Goal: Task Accomplishment & Management: Manage account settings

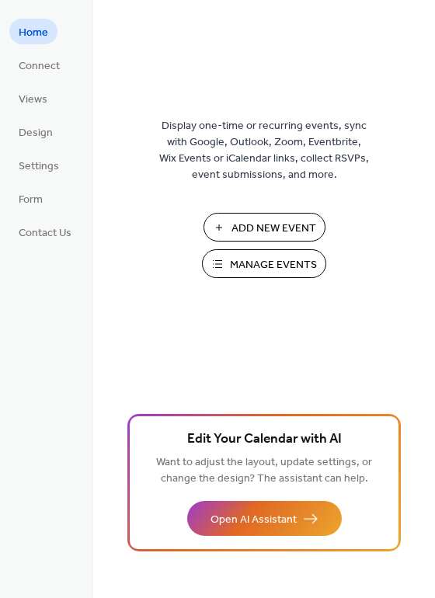
click at [274, 258] on span "Manage Events" at bounding box center [273, 265] width 87 height 16
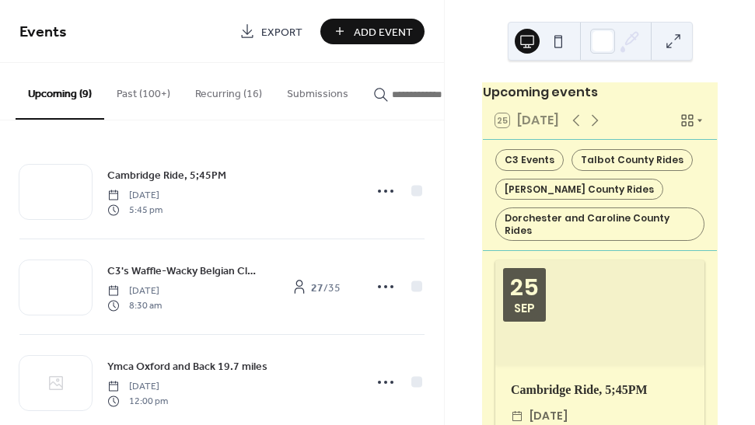
click at [165, 93] on button "Past (100+)" at bounding box center [143, 90] width 78 height 55
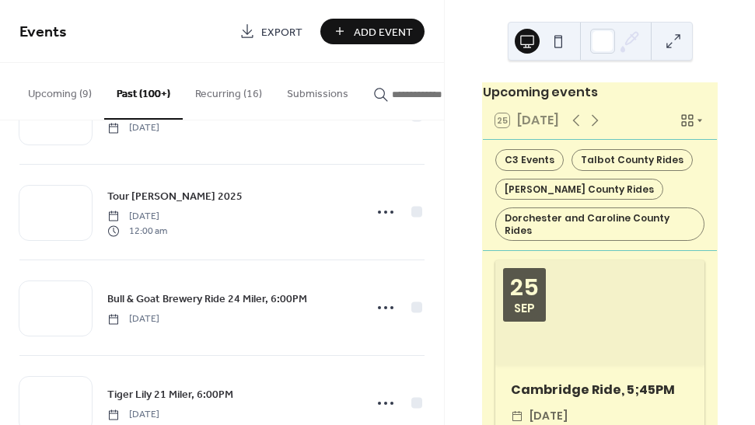
scroll to position [5143, 0]
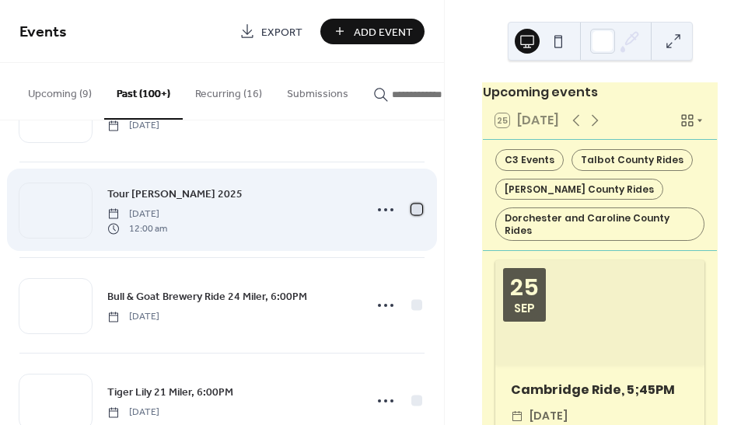
click at [412, 211] on div at bounding box center [416, 209] width 11 height 11
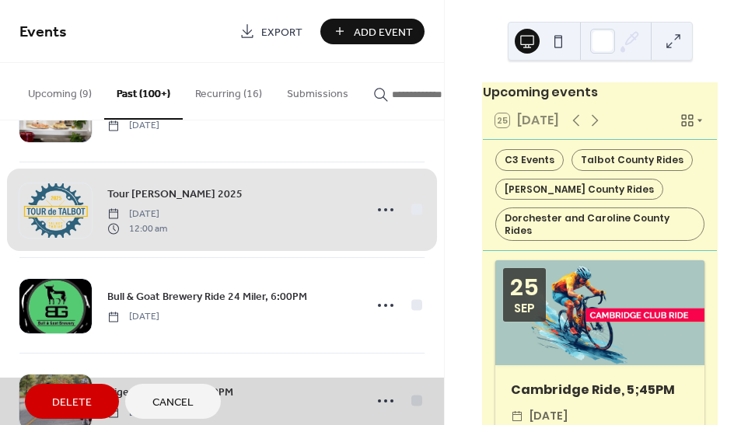
click at [85, 399] on span "Delete" at bounding box center [72, 403] width 40 height 16
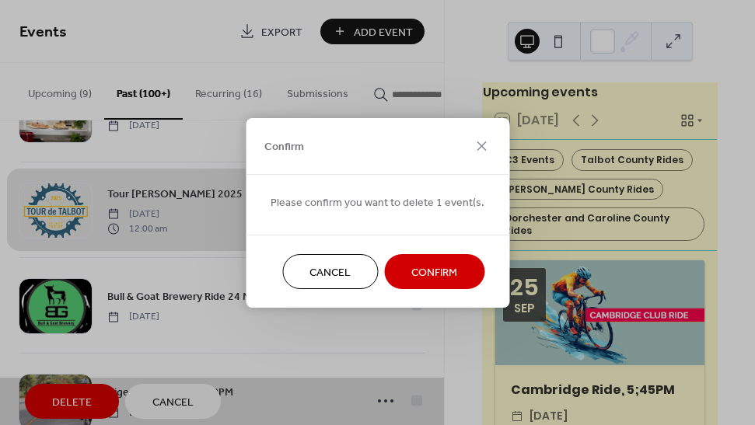
click at [429, 271] on span "Confirm" at bounding box center [434, 272] width 46 height 16
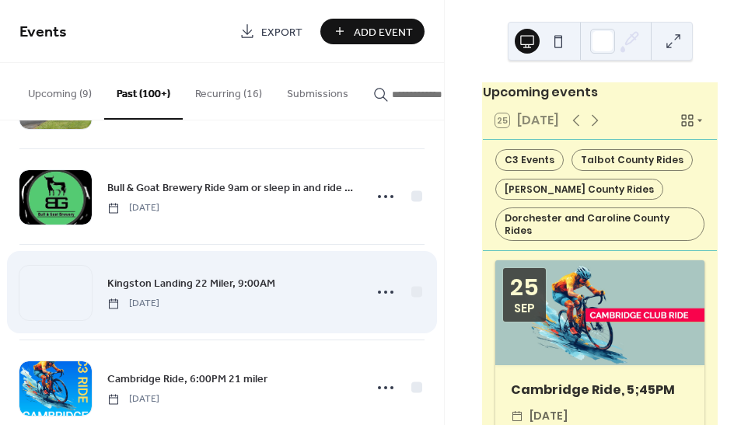
scroll to position [7068, 0]
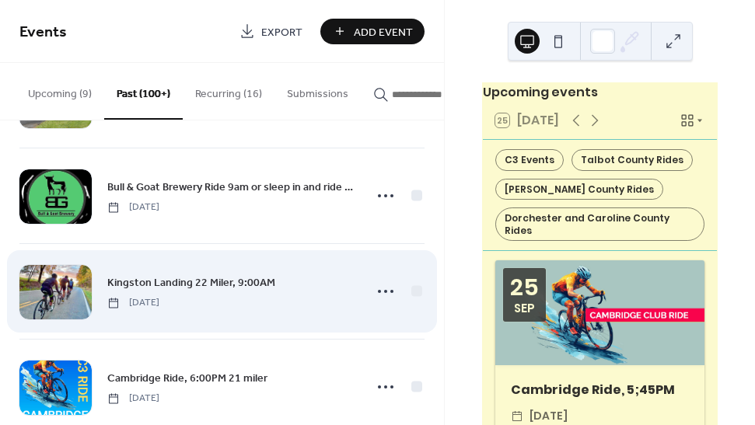
click at [211, 284] on span "Kingston Landing 22 Miler, 9:00AM" at bounding box center [191, 283] width 168 height 16
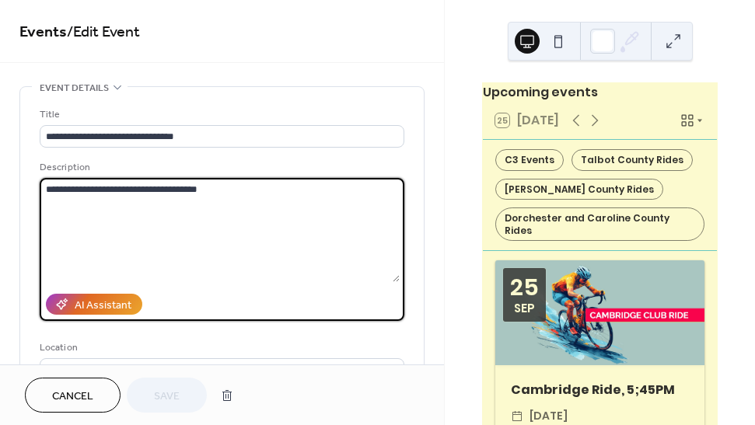
click at [42, 195] on textarea "**********" at bounding box center [220, 230] width 360 height 104
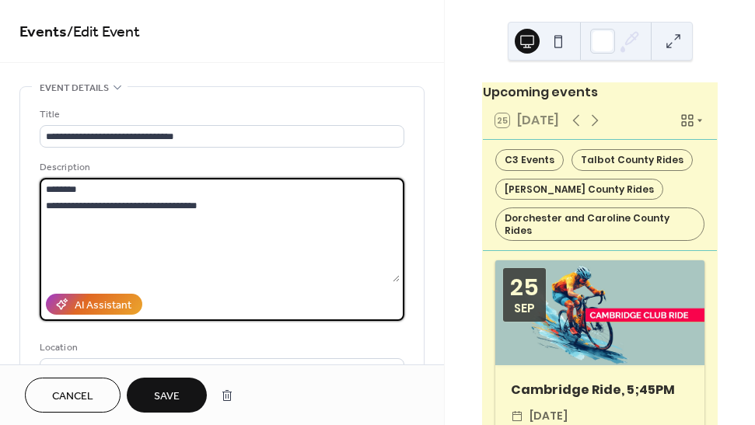
click at [228, 204] on textarea "**********" at bounding box center [220, 230] width 360 height 104
type textarea "**********"
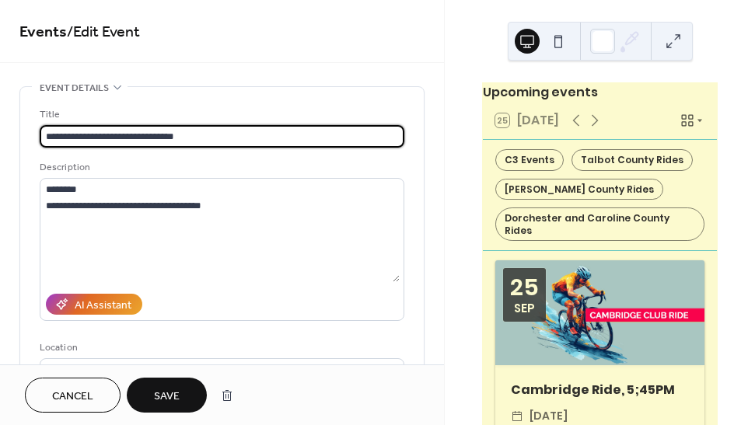
click at [159, 136] on input "**********" at bounding box center [222, 136] width 364 height 23
type input "**********"
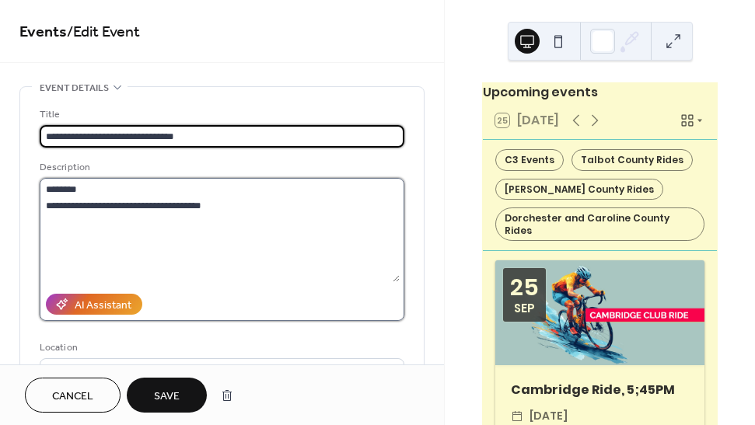
click at [236, 210] on textarea "**********" at bounding box center [220, 230] width 360 height 104
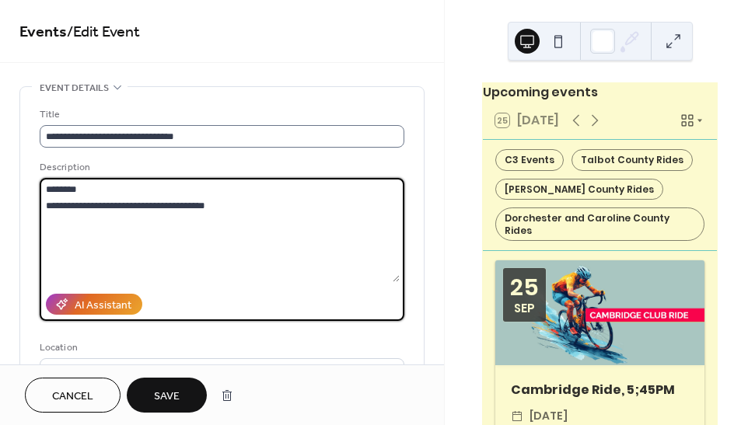
type textarea "**********"
click at [129, 136] on input "**********" at bounding box center [222, 136] width 364 height 23
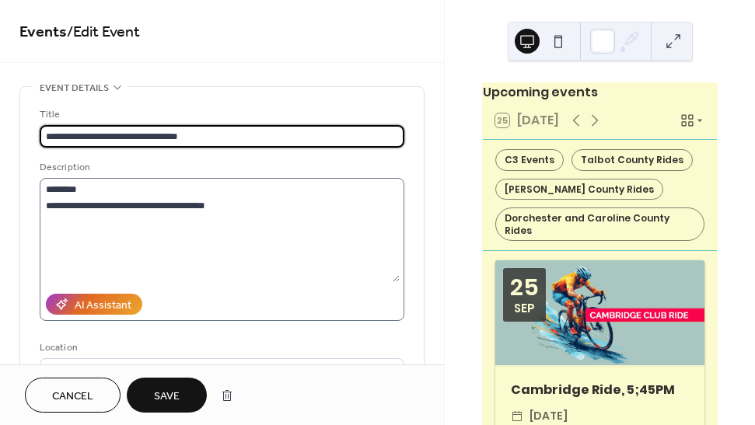
type input "**********"
click at [88, 194] on textarea "**********" at bounding box center [220, 230] width 360 height 104
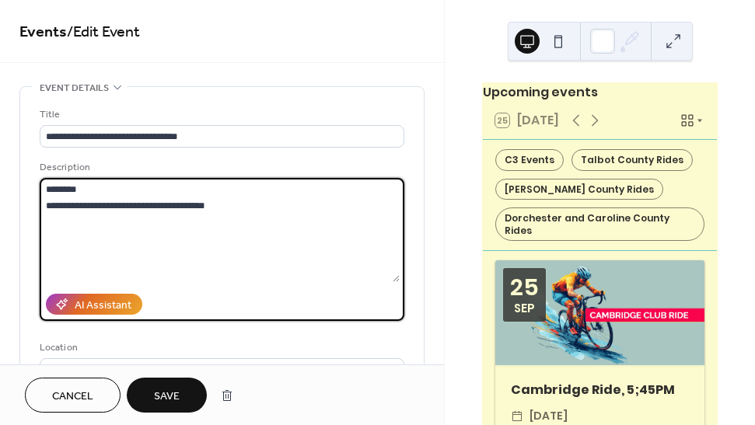
click at [55, 192] on textarea "**********" at bounding box center [220, 230] width 360 height 104
click at [223, 206] on textarea "**********" at bounding box center [220, 230] width 360 height 104
paste textarea "**********"
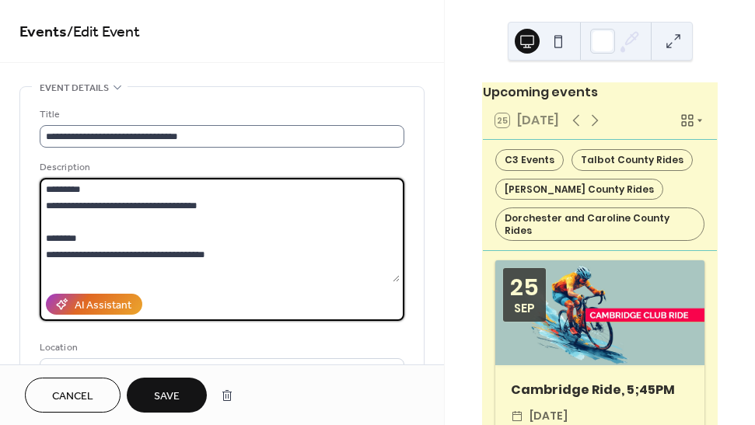
type textarea "**********"
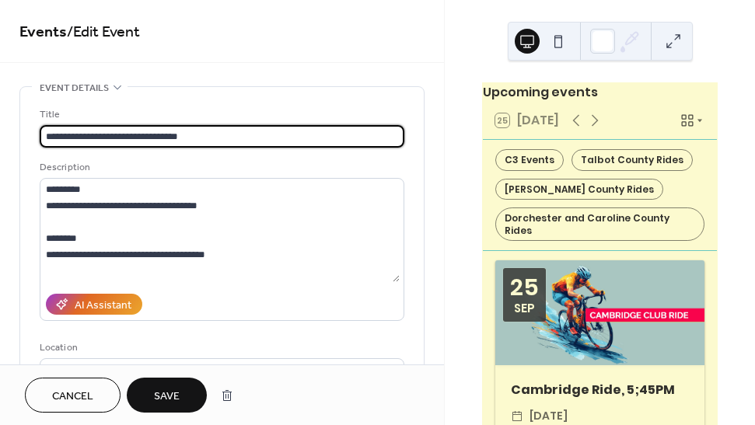
click at [150, 138] on input "**********" at bounding box center [222, 136] width 364 height 23
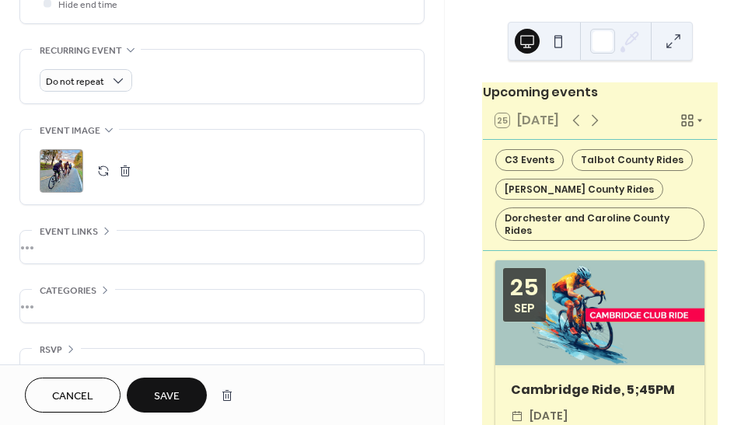
scroll to position [734, 0]
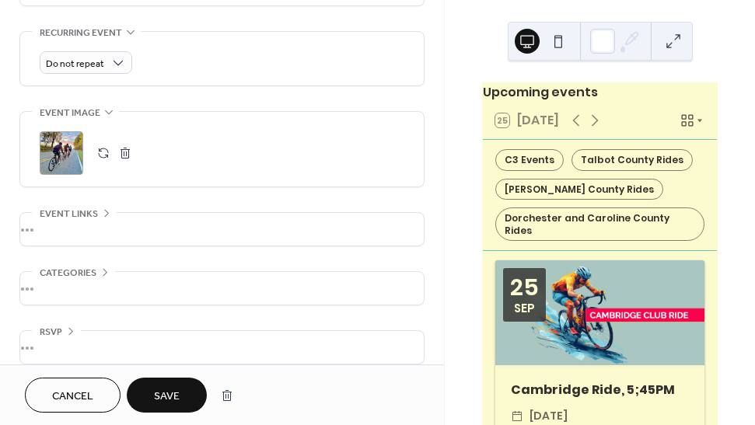
type input "**********"
click at [184, 392] on button "Save" at bounding box center [167, 395] width 80 height 35
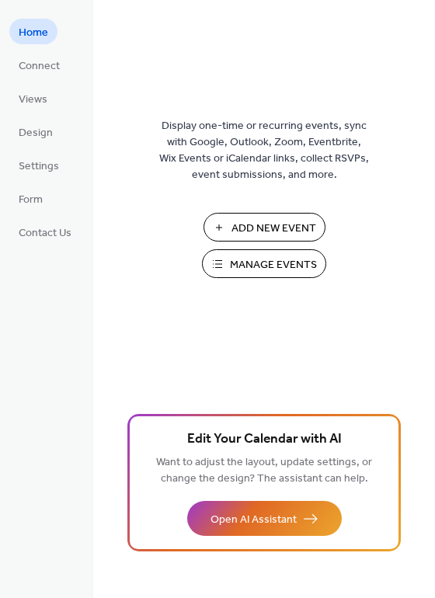
click at [242, 268] on span "Manage Events" at bounding box center [273, 265] width 87 height 16
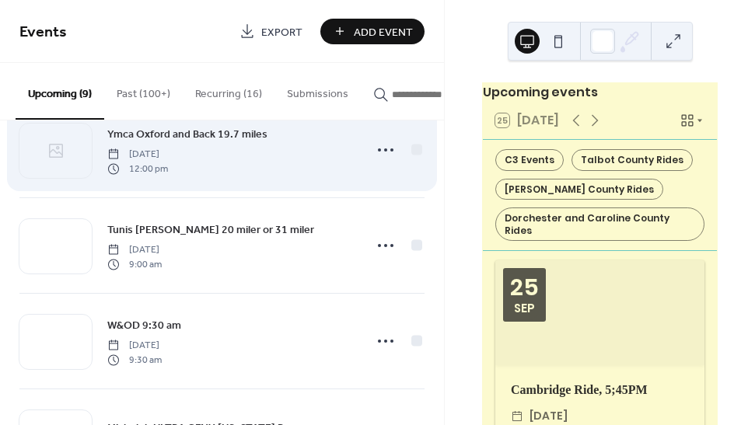
scroll to position [233, 0]
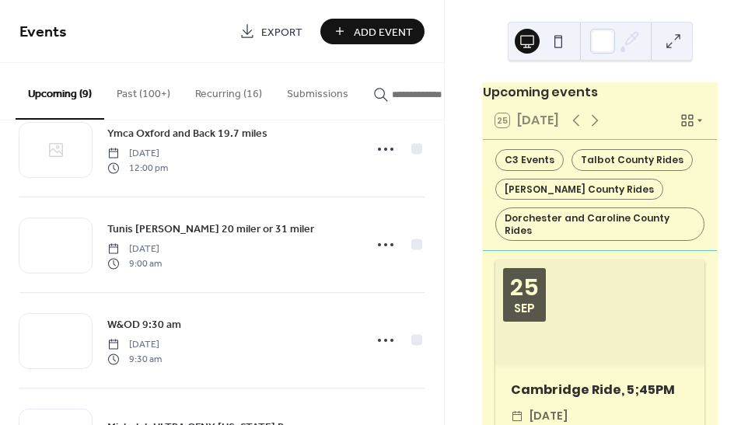
click at [134, 92] on button "Past (100+)" at bounding box center [143, 90] width 78 height 55
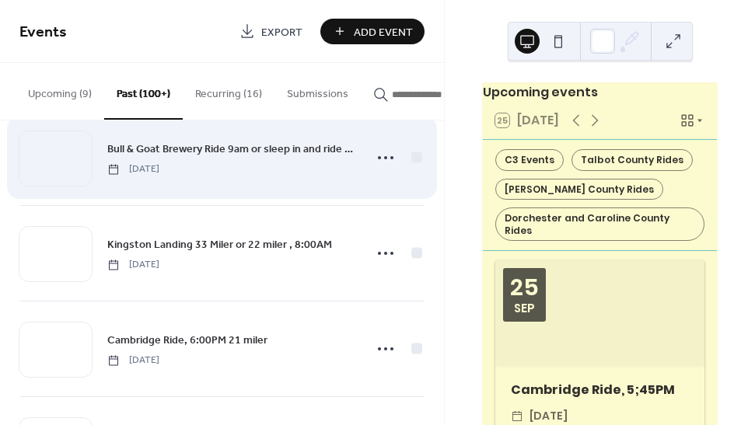
scroll to position [7229, 0]
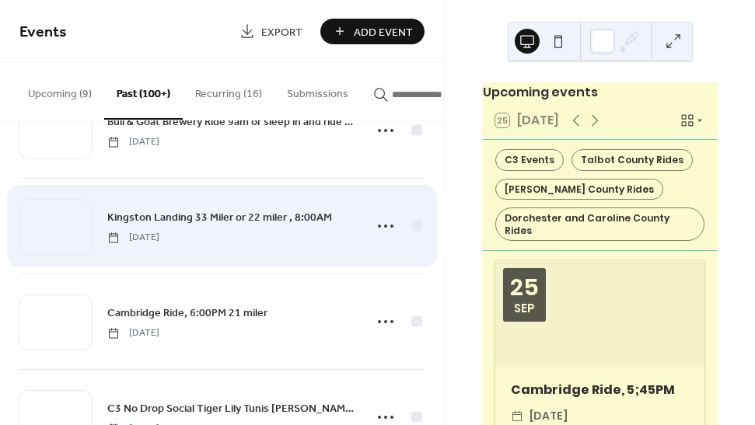
click at [193, 217] on span "Kingston Landing 33 Miler or 22 miler , 8:00AM" at bounding box center [219, 218] width 225 height 16
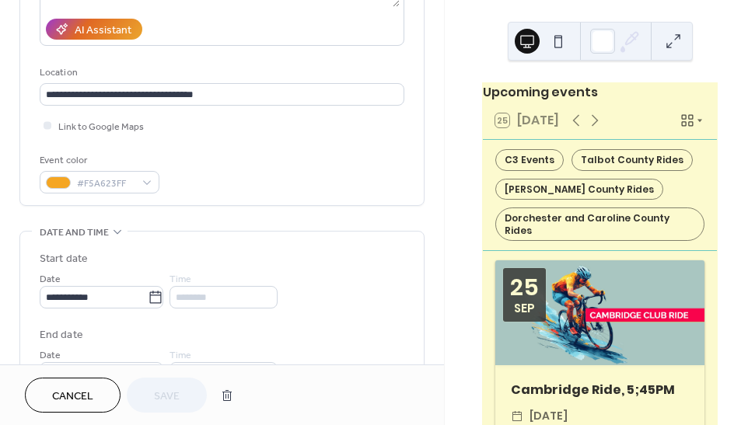
scroll to position [318, 0]
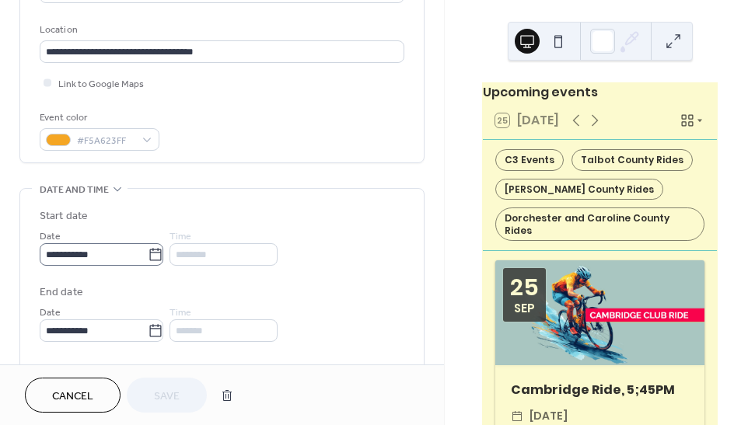
click at [163, 260] on icon at bounding box center [156, 255] width 16 height 16
click at [148, 260] on input "**********" at bounding box center [94, 254] width 108 height 23
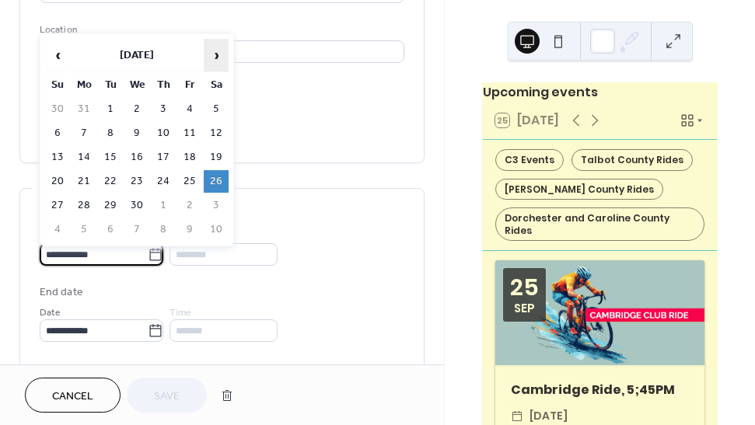
click at [215, 61] on span "›" at bounding box center [215, 55] width 23 height 31
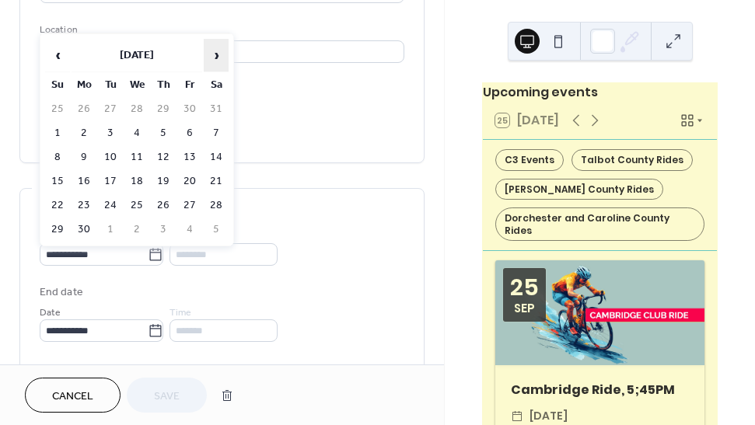
click at [215, 61] on span "›" at bounding box center [215, 55] width 23 height 31
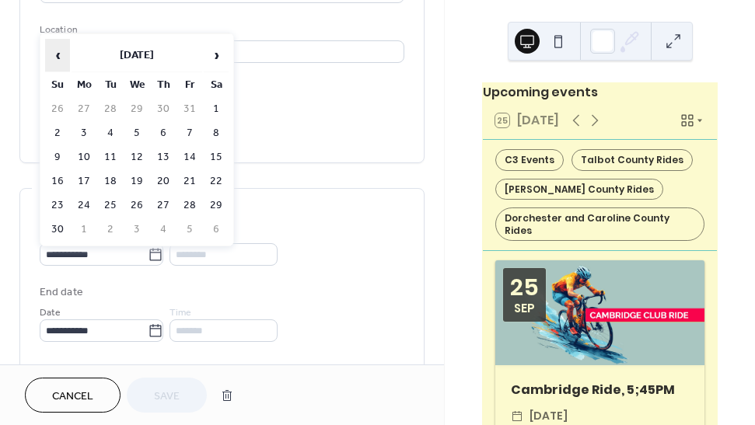
click at [55, 56] on span "‹" at bounding box center [57, 55] width 23 height 31
click at [213, 180] on td "27" at bounding box center [216, 181] width 25 height 23
type input "**********"
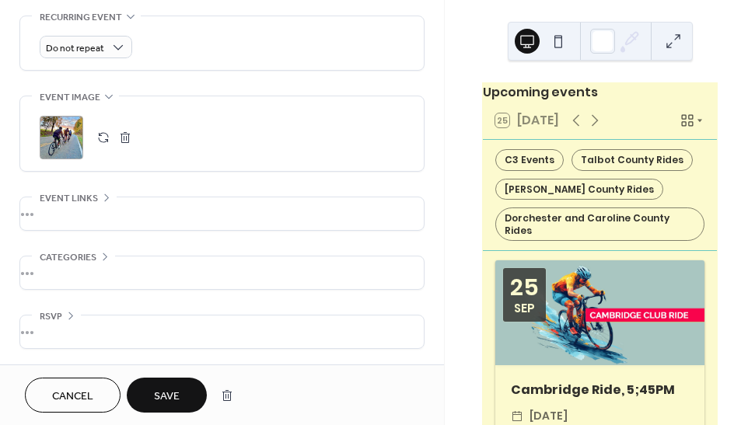
scroll to position [755, 0]
click at [78, 256] on div "•••" at bounding box center [221, 272] width 403 height 33
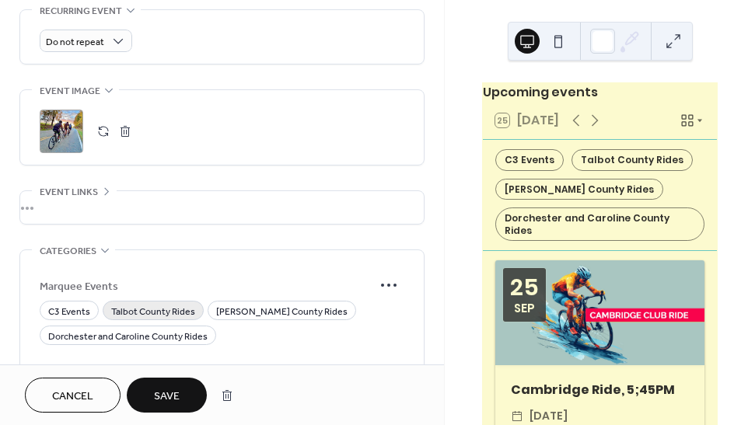
click at [178, 312] on span "Talbot County Rides" at bounding box center [153, 312] width 84 height 16
click at [175, 391] on span "Save" at bounding box center [167, 397] width 26 height 16
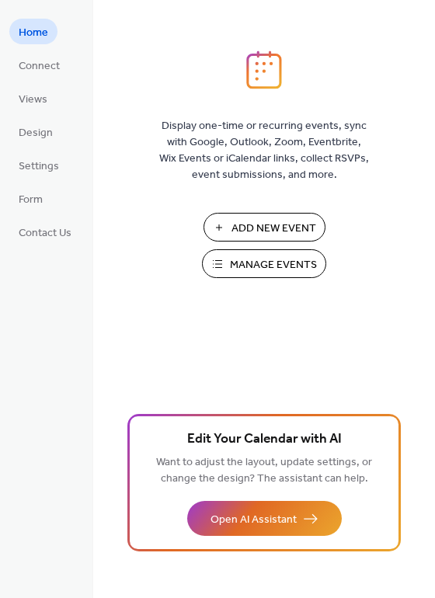
click at [234, 260] on span "Manage Events" at bounding box center [273, 265] width 87 height 16
click at [271, 262] on span "Manage Events" at bounding box center [273, 265] width 87 height 16
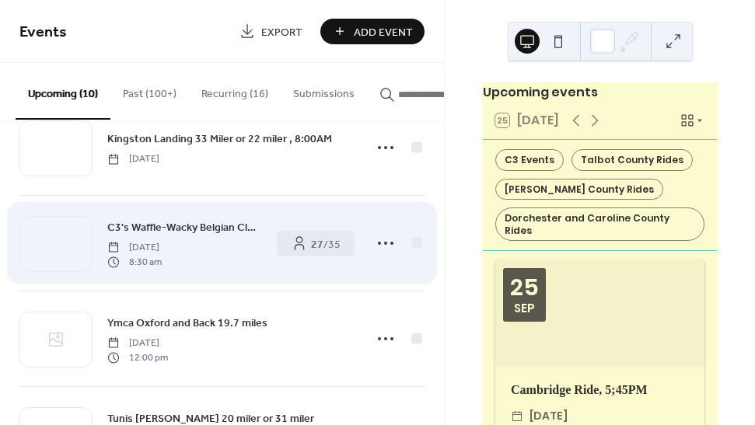
scroll to position [152, 0]
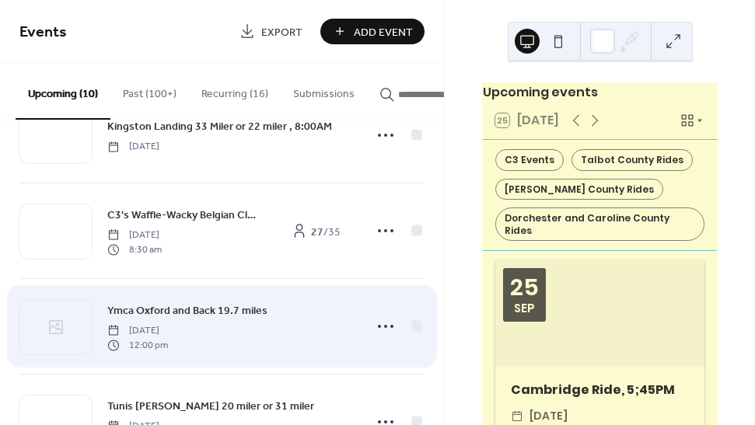
click at [197, 310] on span "Ymca Oxford and Back 19.7 miles" at bounding box center [187, 311] width 160 height 16
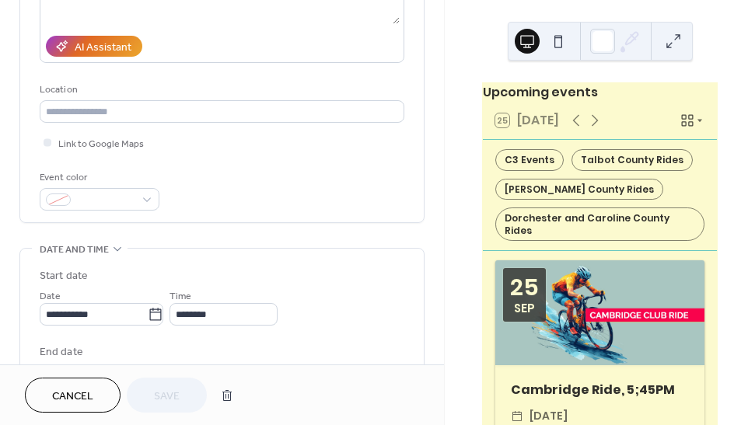
scroll to position [270, 0]
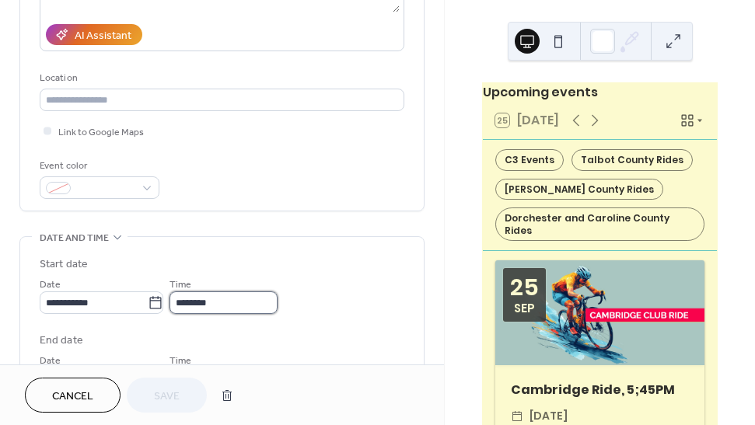
click at [250, 306] on input "********" at bounding box center [223, 302] width 108 height 23
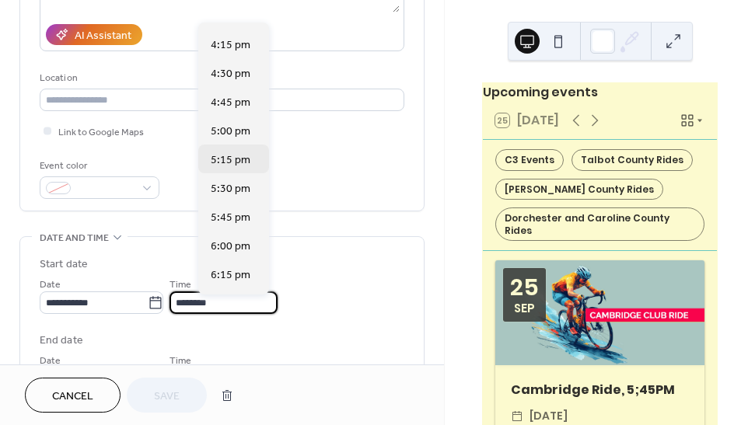
scroll to position [1869, 0]
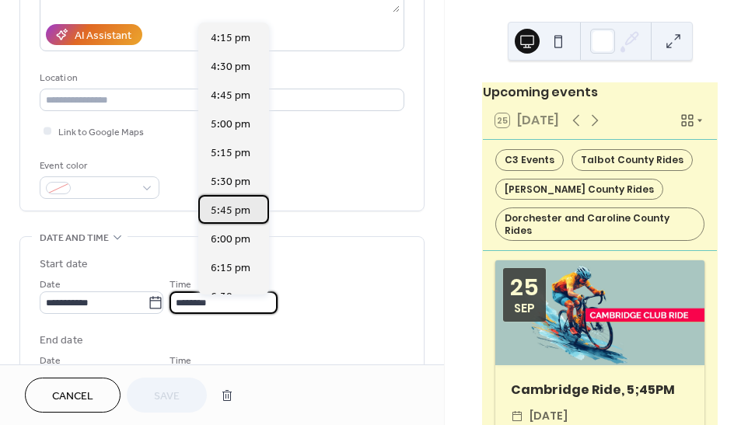
click at [235, 215] on span "5:45 pm" at bounding box center [231, 211] width 40 height 16
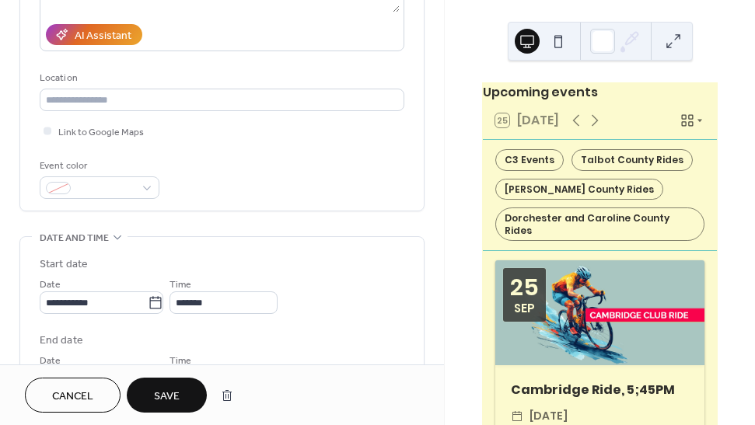
type input "*******"
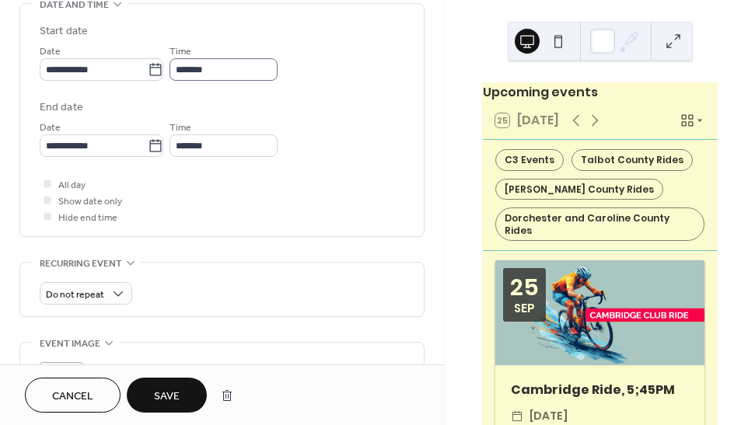
scroll to position [504, 0]
click at [46, 219] on div at bounding box center [48, 215] width 8 height 8
click at [171, 392] on span "Save" at bounding box center [167, 397] width 26 height 16
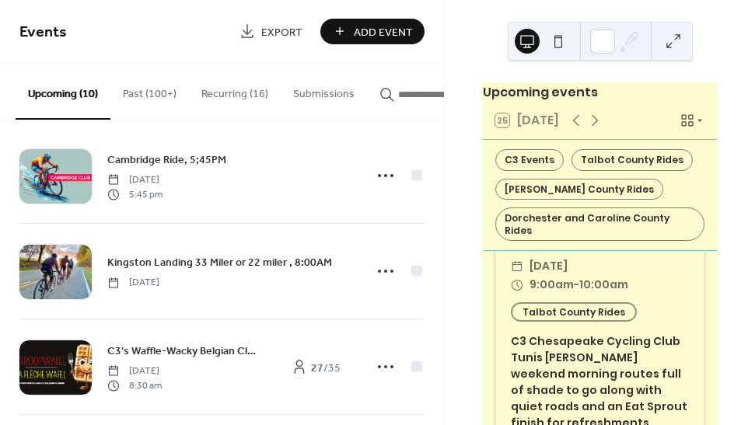
scroll to position [2271, 0]
click at [218, 95] on button "Recurring (16)" at bounding box center [235, 90] width 92 height 55
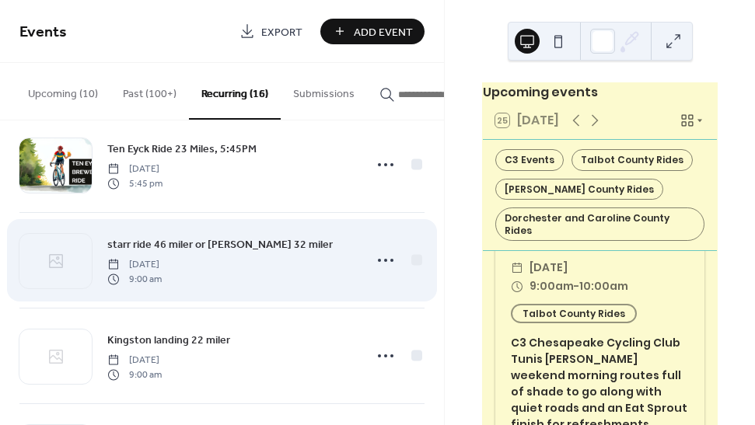
scroll to position [123, 0]
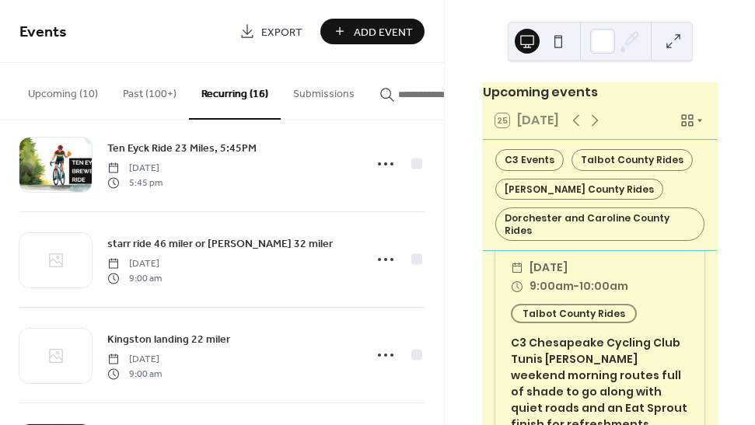
click at [69, 95] on button "Upcoming (10)" at bounding box center [63, 90] width 95 height 55
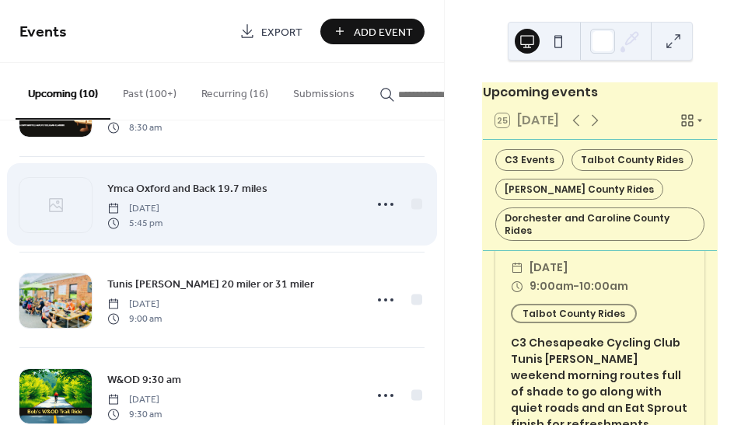
scroll to position [276, 0]
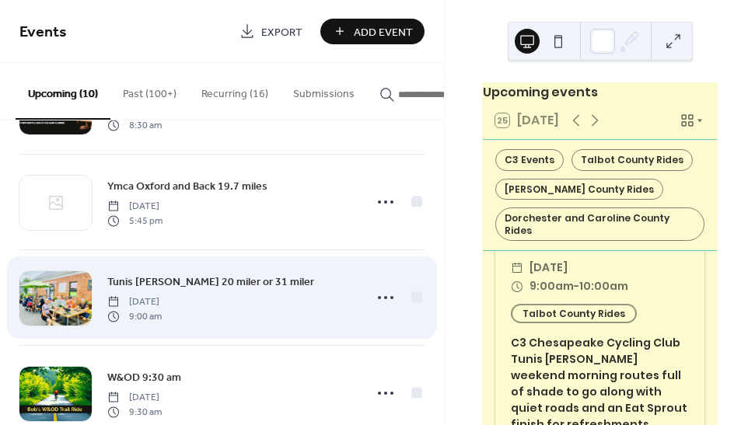
click at [225, 282] on span "Tunis [PERSON_NAME] 20 miler or 31 miler" at bounding box center [210, 282] width 207 height 16
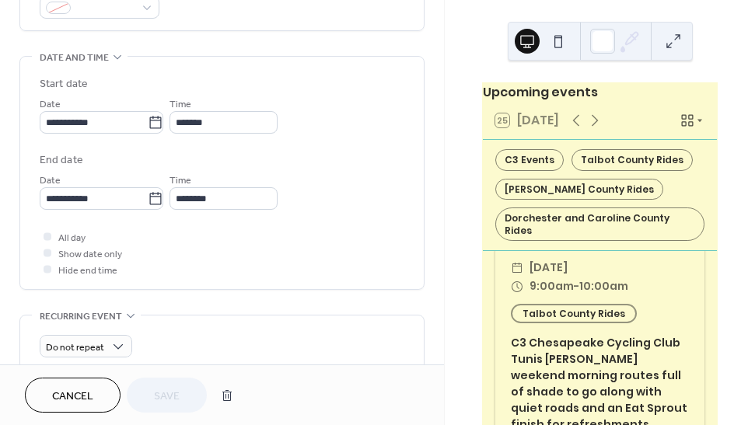
scroll to position [479, 0]
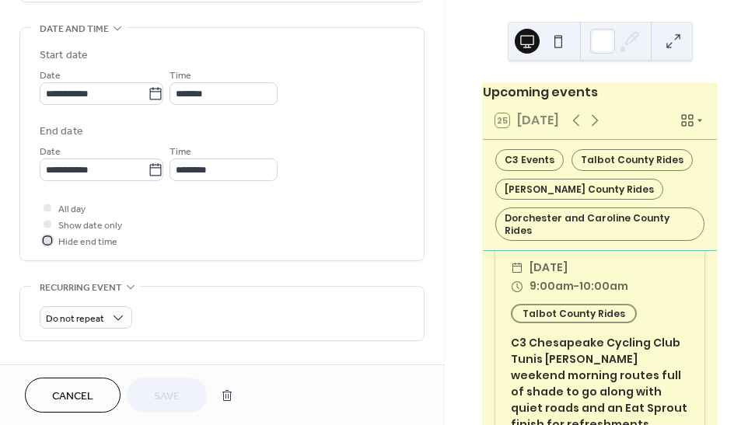
click at [44, 243] on div at bounding box center [48, 240] width 8 height 8
click at [160, 394] on span "Save" at bounding box center [167, 397] width 26 height 16
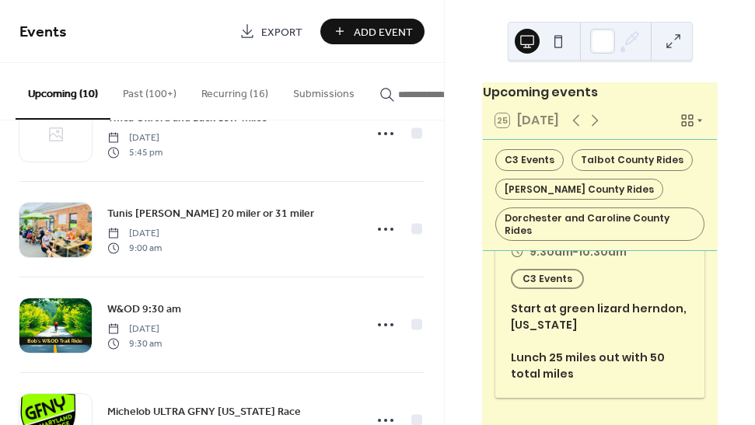
scroll to position [361, 0]
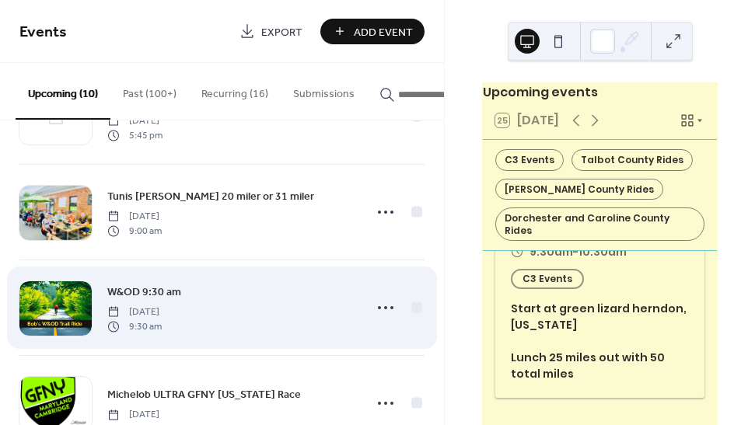
click at [167, 294] on span "W&OD 9:30 am" at bounding box center [144, 292] width 74 height 16
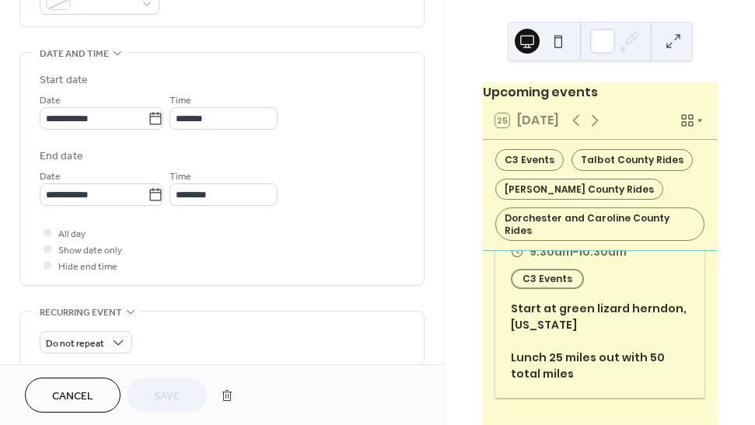
scroll to position [455, 0]
click at [44, 267] on div at bounding box center [48, 264] width 8 height 8
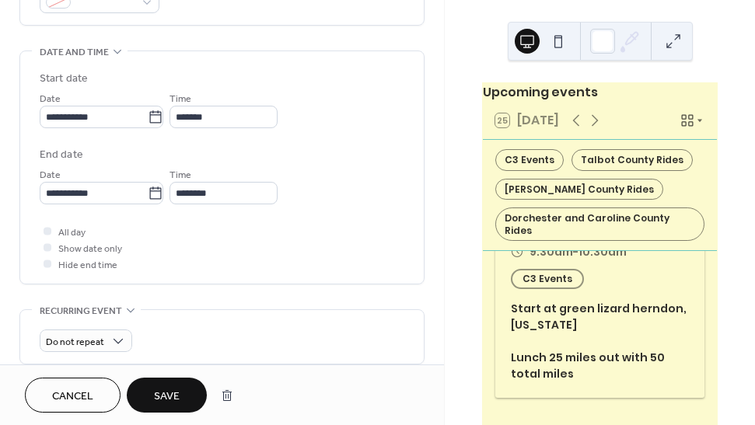
click at [180, 389] on span "Save" at bounding box center [167, 397] width 26 height 16
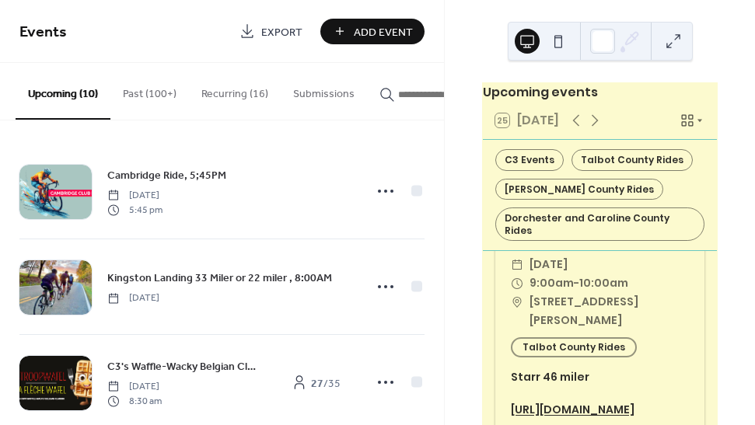
scroll to position [3440, 0]
click at [231, 93] on button "Recurring (16)" at bounding box center [235, 90] width 92 height 55
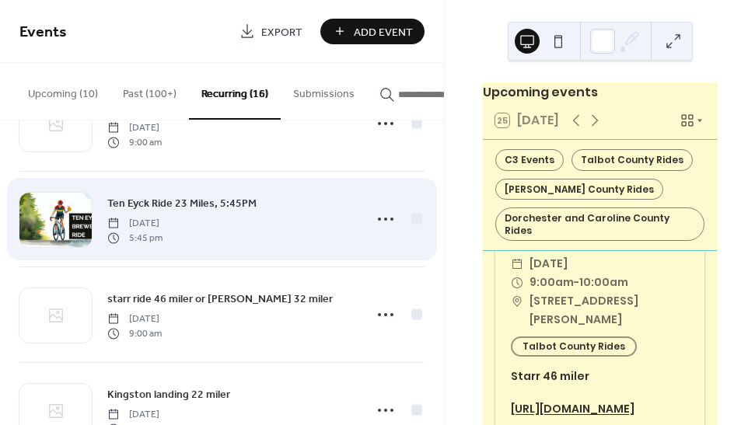
scroll to position [68, 0]
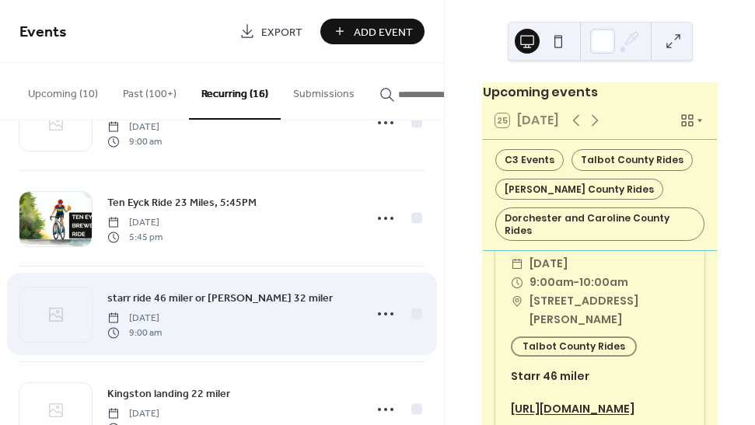
click at [216, 305] on span "starr ride 46 miler or [PERSON_NAME] 32 miler" at bounding box center [219, 299] width 225 height 16
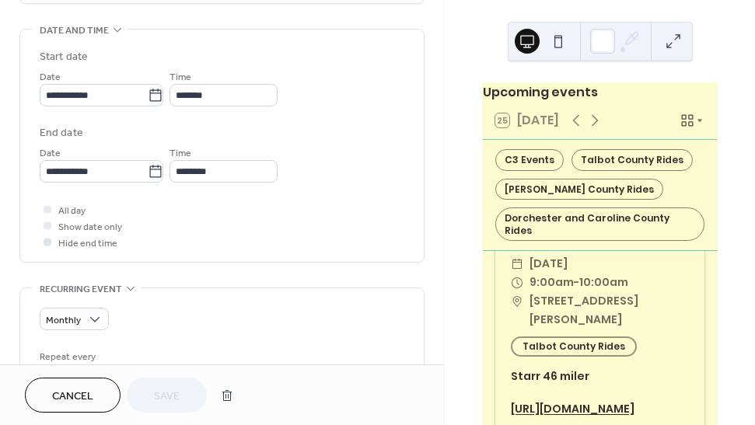
scroll to position [480, 0]
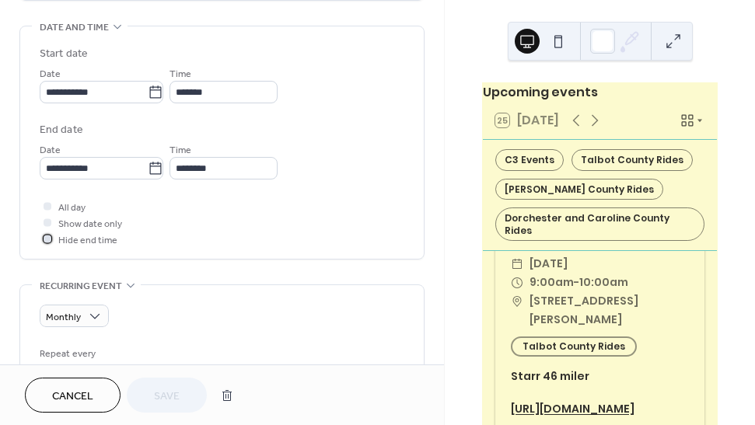
click at [47, 242] on div at bounding box center [48, 239] width 8 height 8
click at [159, 393] on span "Save" at bounding box center [167, 397] width 26 height 16
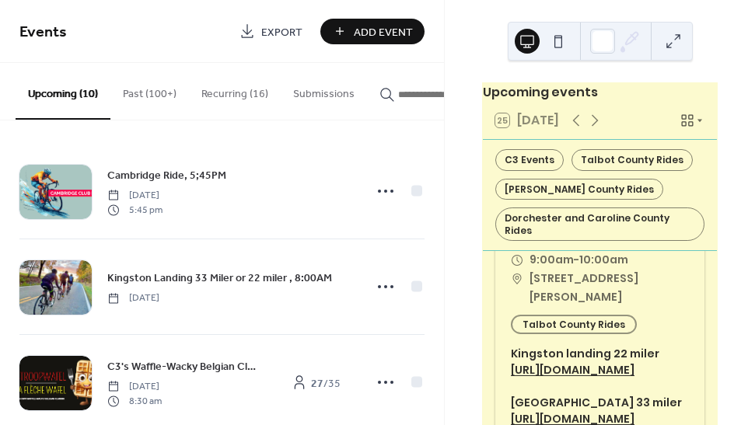
scroll to position [3885, 0]
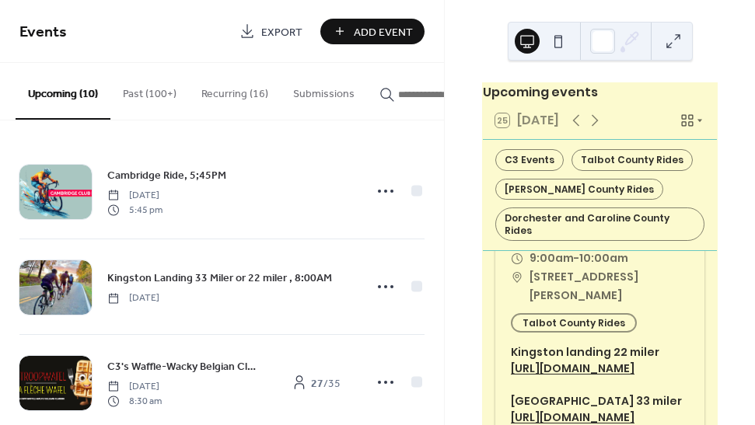
click at [228, 96] on button "Recurring (16)" at bounding box center [235, 90] width 92 height 55
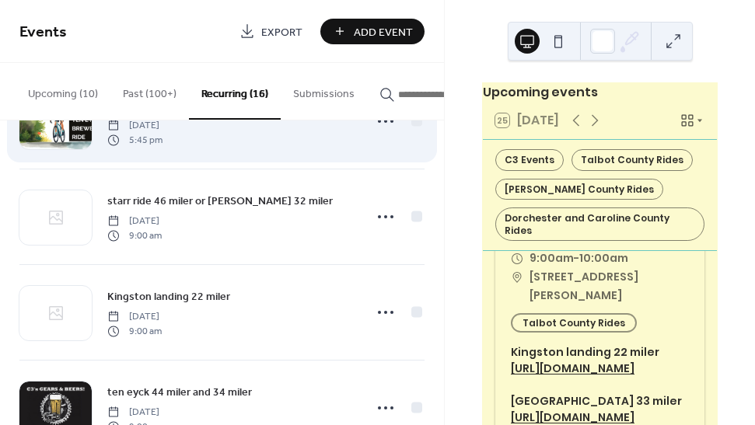
scroll to position [168, 0]
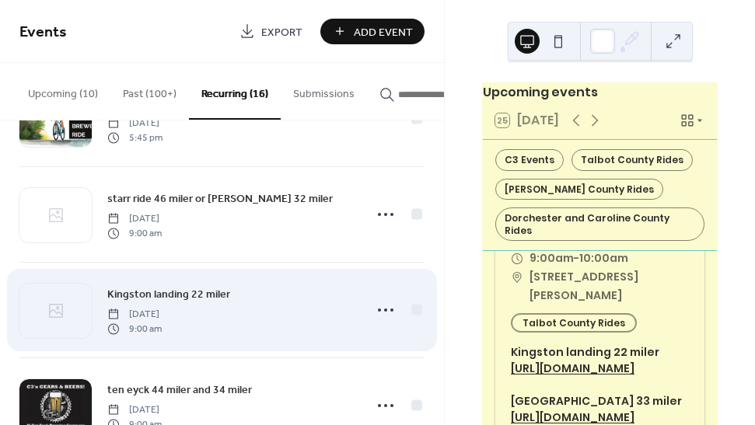
click at [207, 294] on span "Kingston landing 22 miler" at bounding box center [168, 295] width 123 height 16
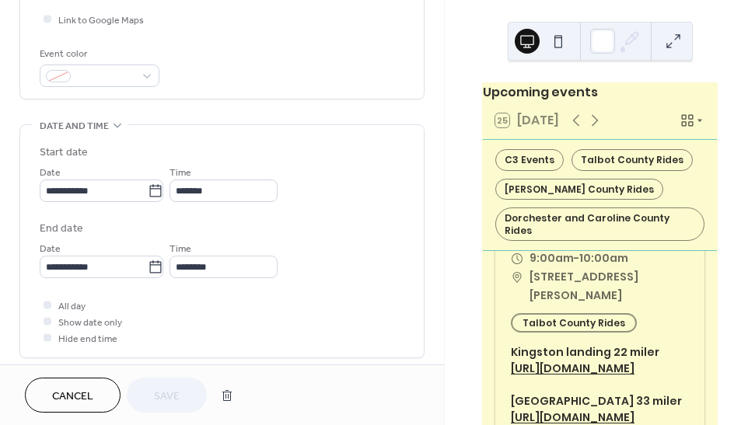
scroll to position [393, 0]
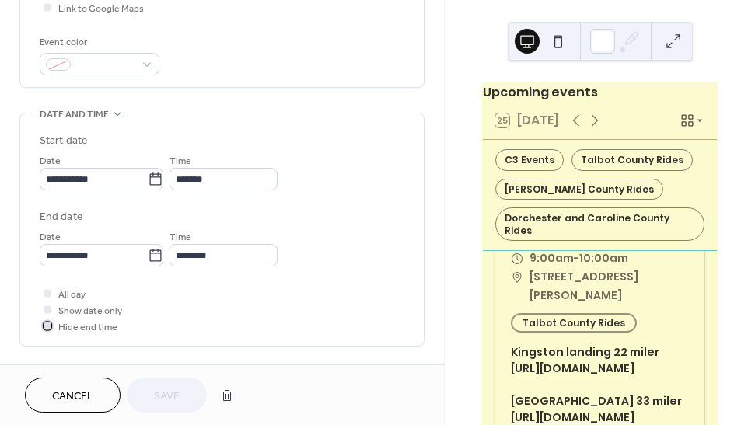
click at [47, 329] on div at bounding box center [48, 326] width 8 height 8
click at [164, 398] on span "Save" at bounding box center [167, 397] width 26 height 16
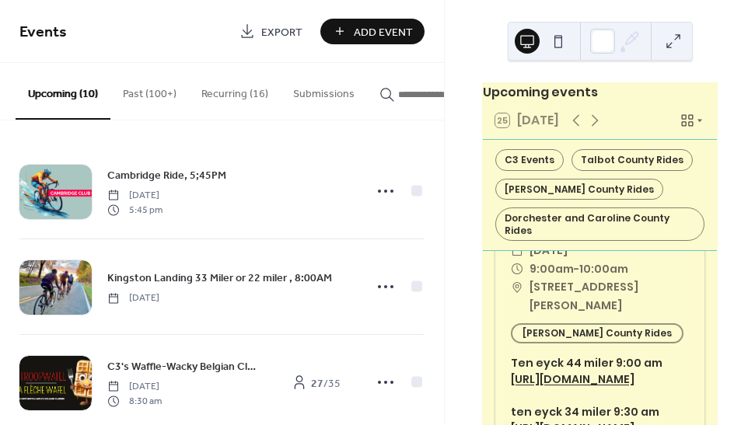
scroll to position [4282, 0]
click at [238, 99] on button "Recurring (16)" at bounding box center [235, 90] width 92 height 55
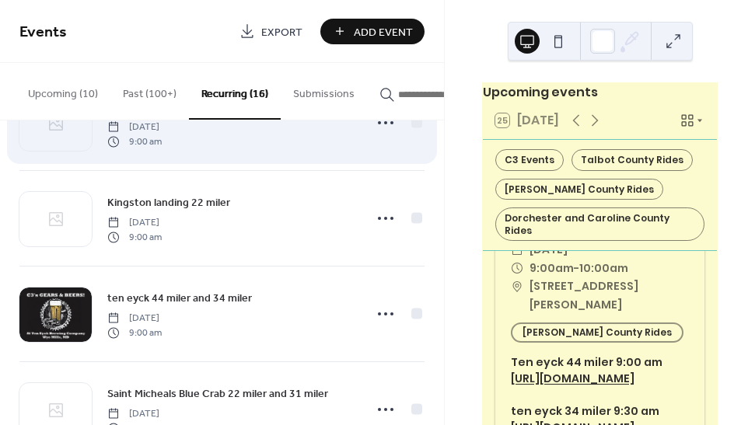
scroll to position [265, 0]
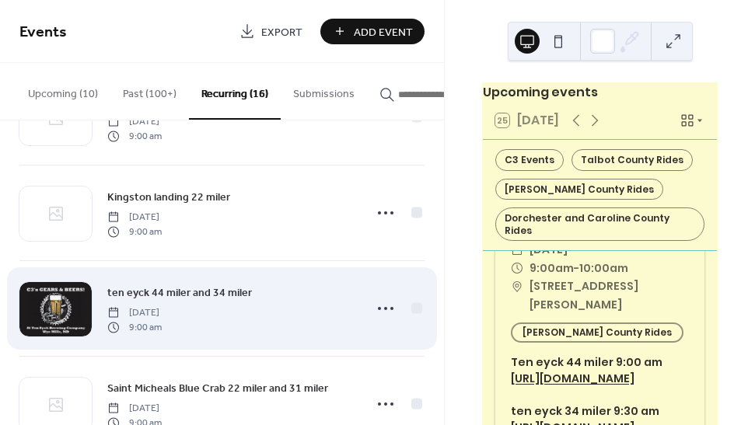
click at [215, 298] on span "ten eyck 44 miler and 34 miler" at bounding box center [179, 293] width 145 height 16
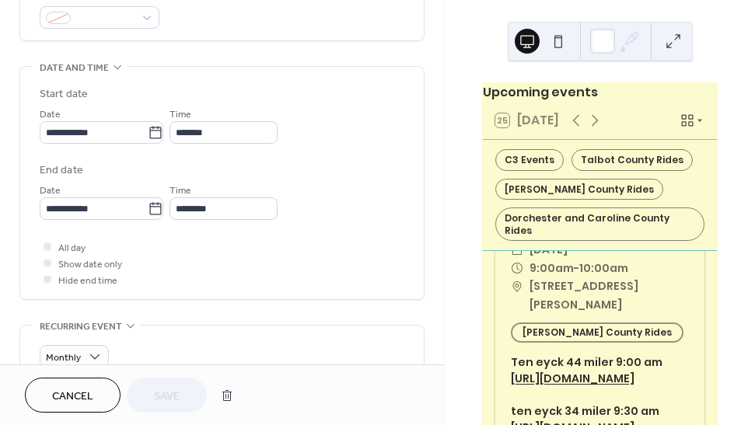
scroll to position [441, 0]
click at [47, 281] on div at bounding box center [48, 278] width 8 height 8
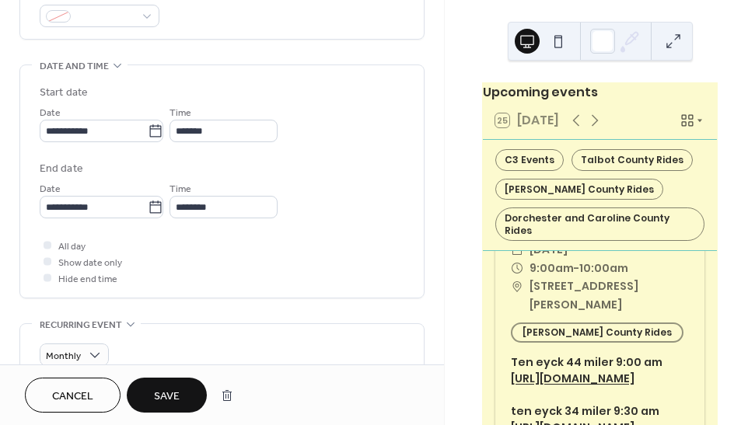
click at [173, 395] on span "Save" at bounding box center [167, 397] width 26 height 16
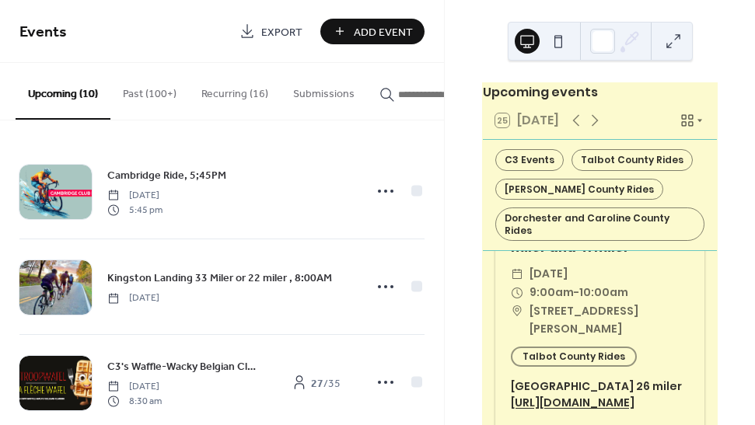
scroll to position [4698, 0]
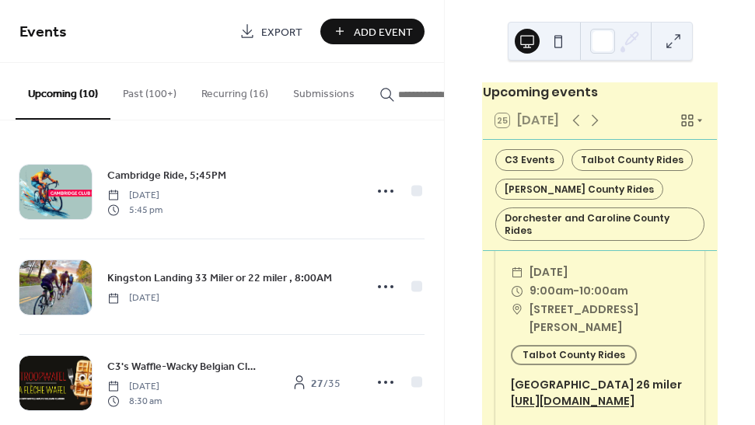
click at [207, 94] on button "Recurring (16)" at bounding box center [235, 90] width 92 height 55
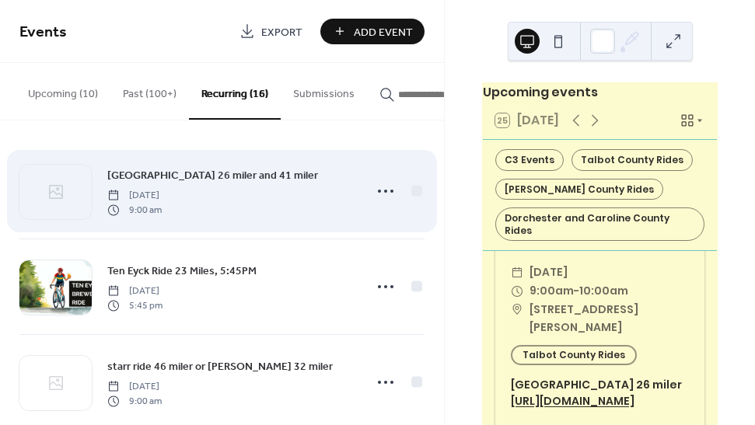
click at [195, 179] on span "[GEOGRAPHIC_DATA] 26 miler and 41 miler" at bounding box center [212, 176] width 211 height 16
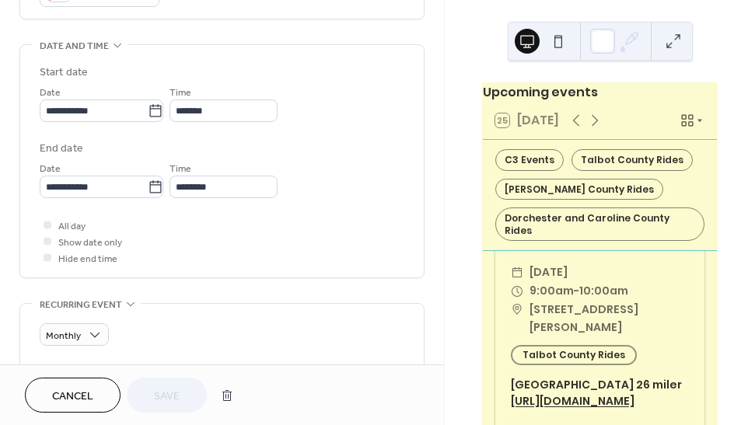
scroll to position [470, 0]
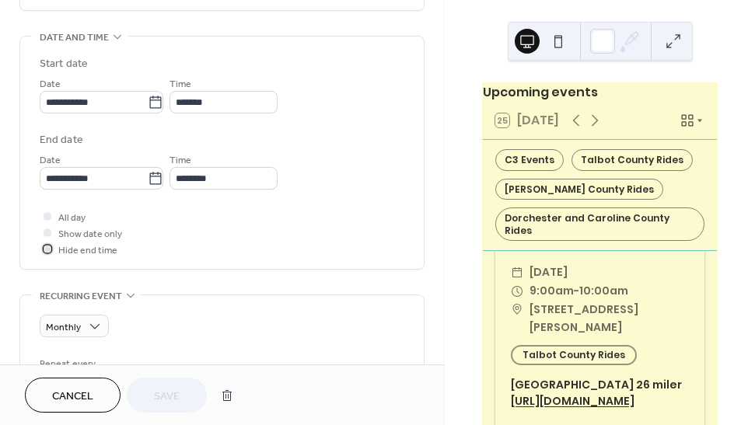
click at [43, 256] on div at bounding box center [48, 249] width 16 height 16
click at [156, 389] on span "Save" at bounding box center [167, 397] width 26 height 16
click at [567, 282] on span "[DATE]" at bounding box center [548, 272] width 38 height 19
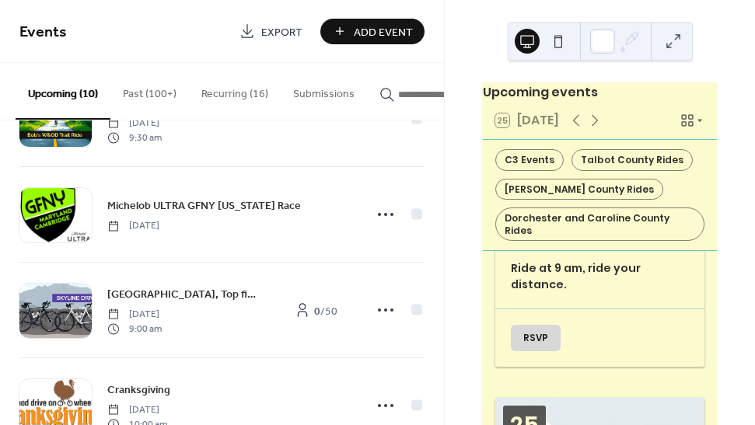
scroll to position [615, 0]
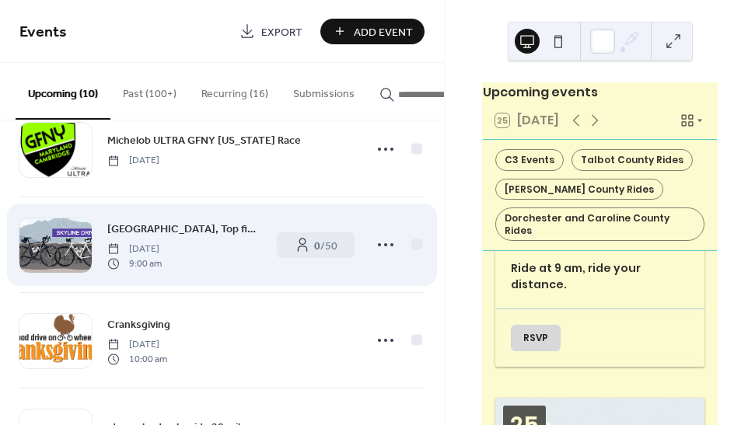
click at [191, 228] on span "[GEOGRAPHIC_DATA], Top five places ride, You pick the distance 9am" at bounding box center [184, 229] width 154 height 16
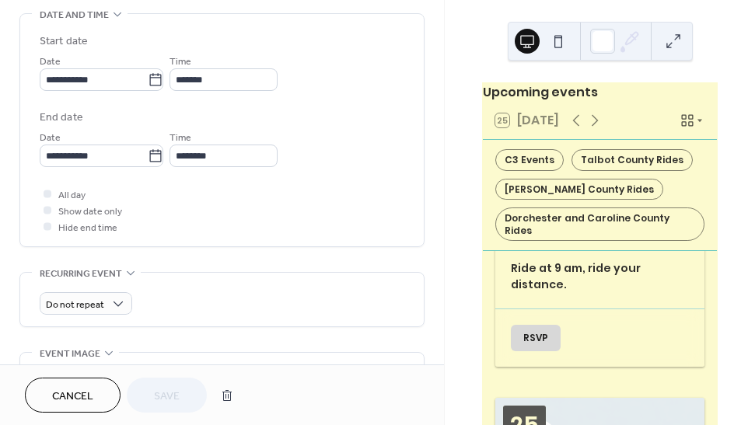
scroll to position [502, 0]
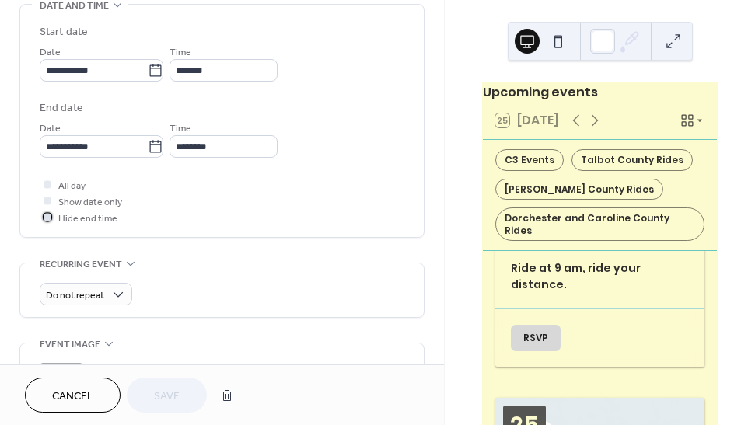
click at [44, 221] on div at bounding box center [48, 217] width 8 height 8
click at [174, 396] on span "Save" at bounding box center [167, 397] width 26 height 16
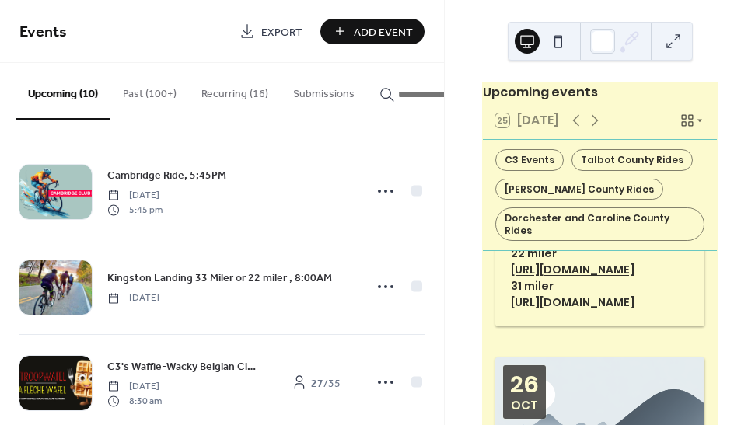
scroll to position [5636, 0]
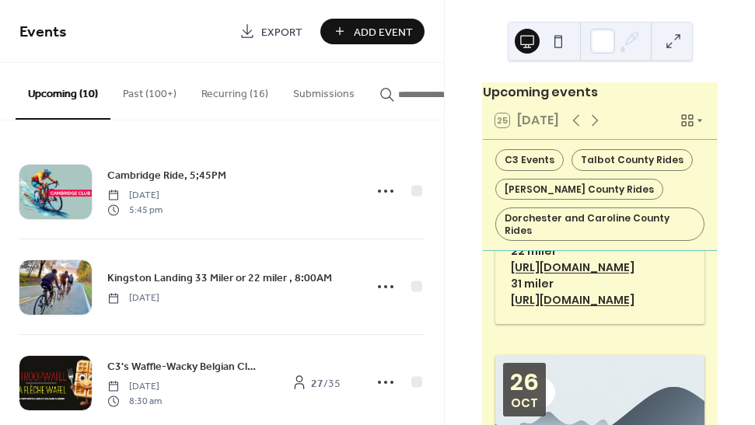
click at [223, 91] on button "Recurring (16)" at bounding box center [235, 90] width 92 height 55
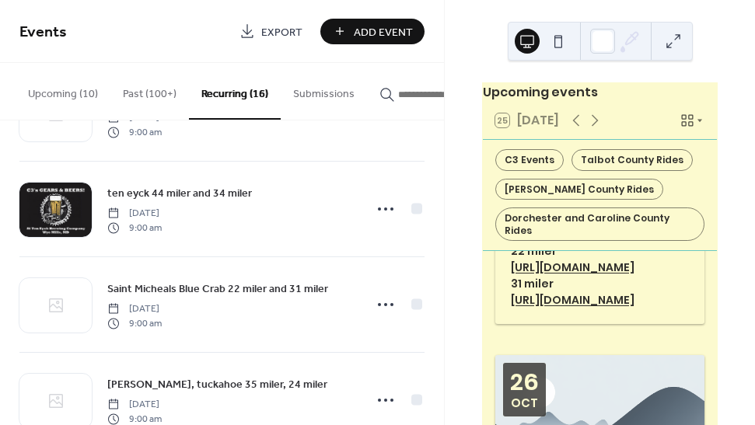
scroll to position [382, 0]
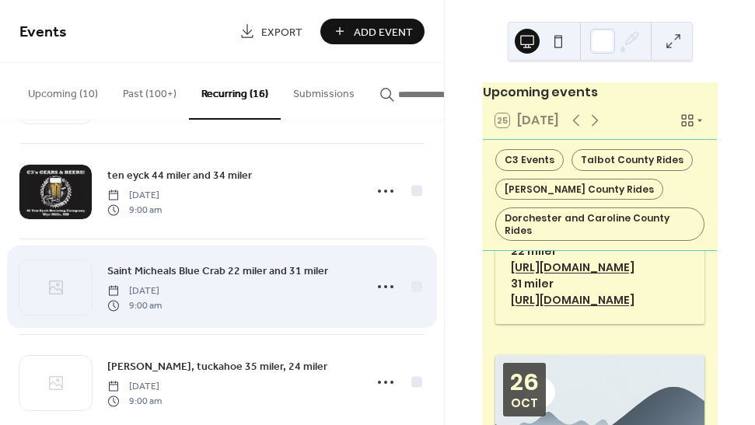
click at [211, 272] on span "Saint Micheals Blue Crab 22 miler and 31 miler" at bounding box center [217, 271] width 221 height 16
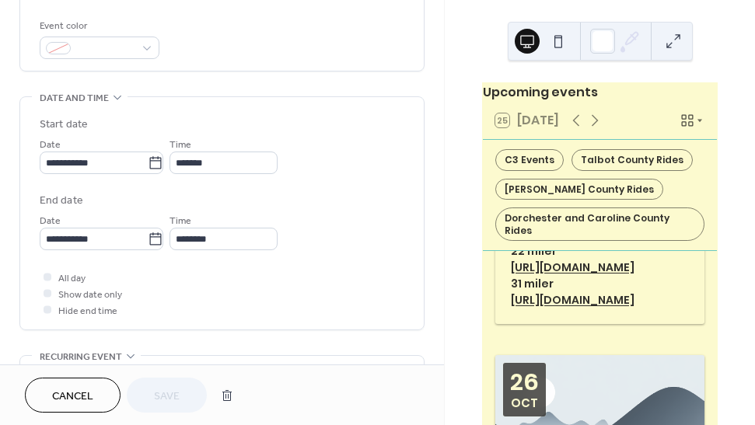
scroll to position [417, 0]
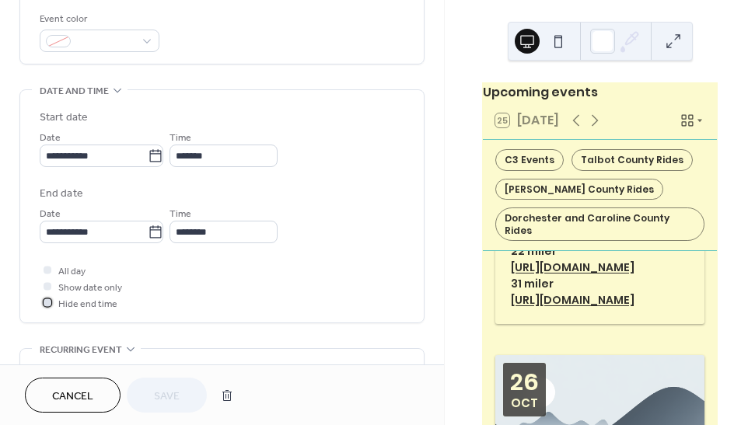
click at [47, 306] on div at bounding box center [48, 302] width 8 height 8
click at [151, 383] on button "Save" at bounding box center [167, 395] width 80 height 35
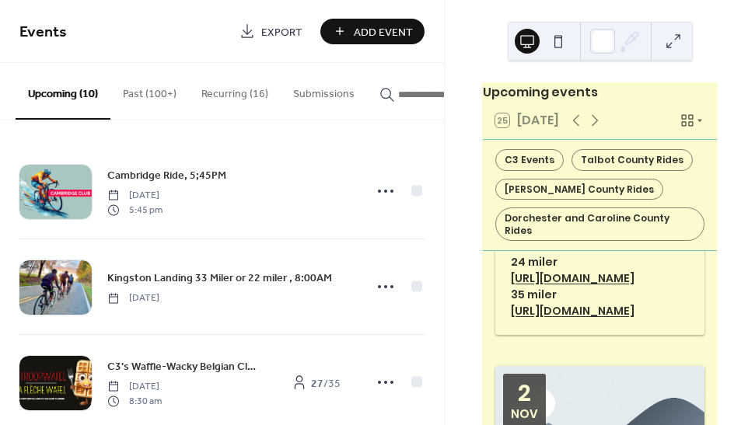
scroll to position [5979, 0]
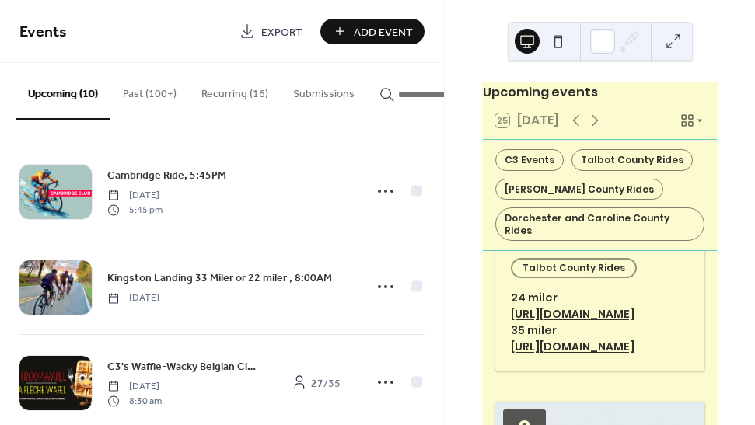
click at [218, 90] on button "Recurring (16)" at bounding box center [235, 90] width 92 height 55
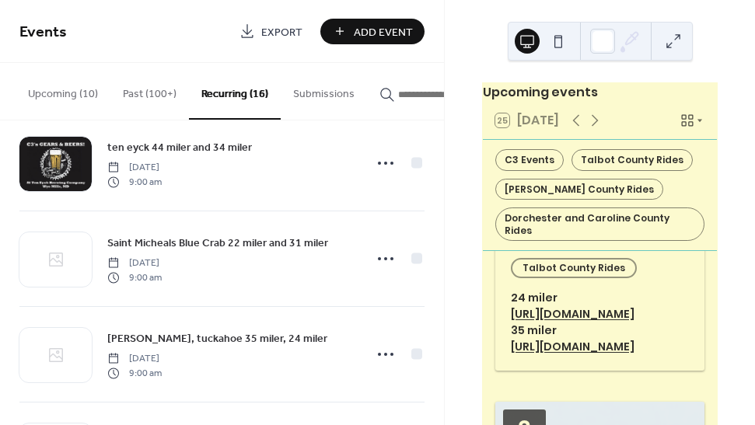
scroll to position [413, 0]
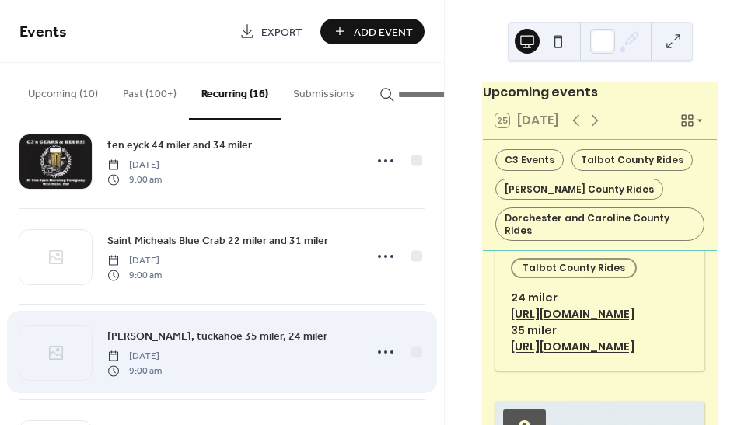
click at [212, 337] on span "[PERSON_NAME], tuckahoe 35 miler, 24 miler" at bounding box center [217, 337] width 220 height 16
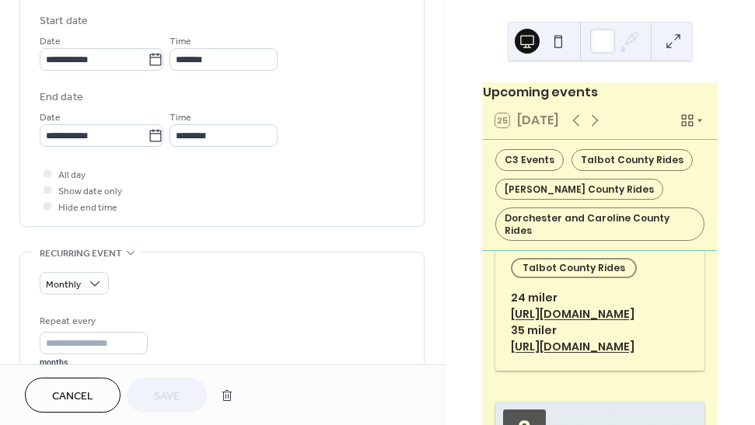
scroll to position [518, 0]
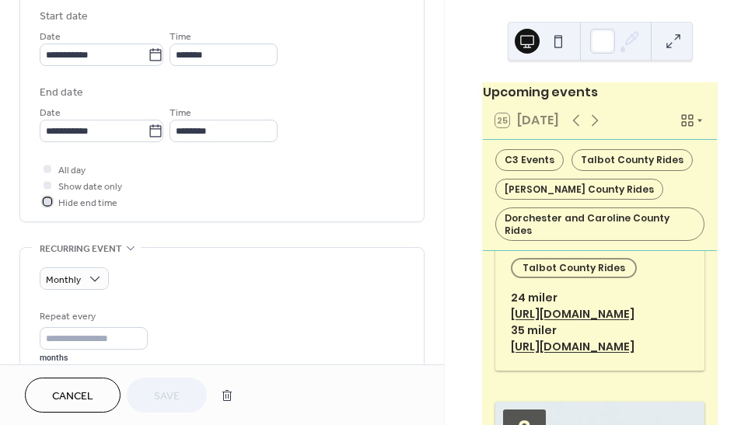
click at [44, 204] on div at bounding box center [48, 201] width 8 height 8
click at [154, 387] on button "Save" at bounding box center [167, 395] width 80 height 35
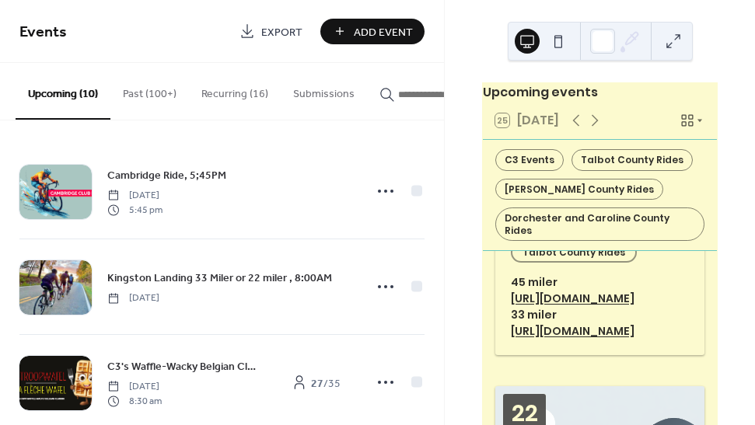
scroll to position [8472, 0]
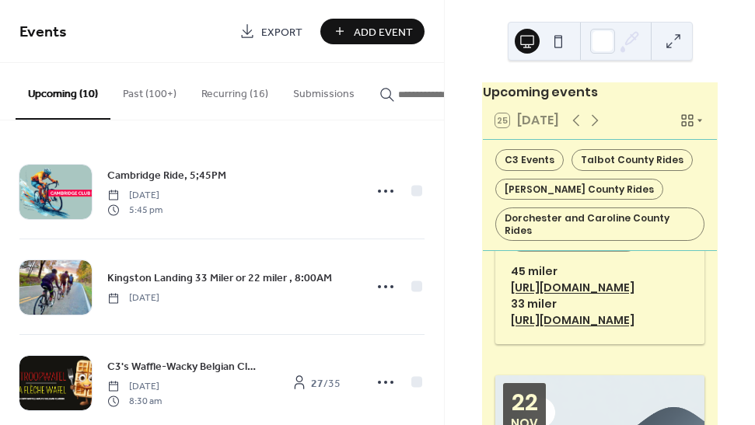
click at [226, 93] on button "Recurring (16)" at bounding box center [235, 90] width 92 height 55
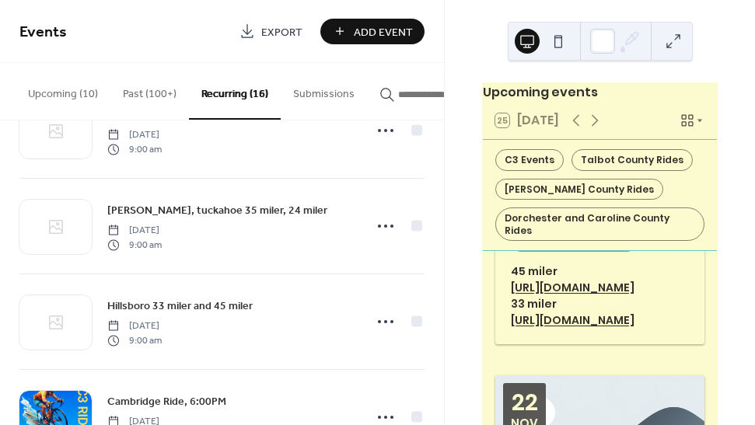
scroll to position [545, 0]
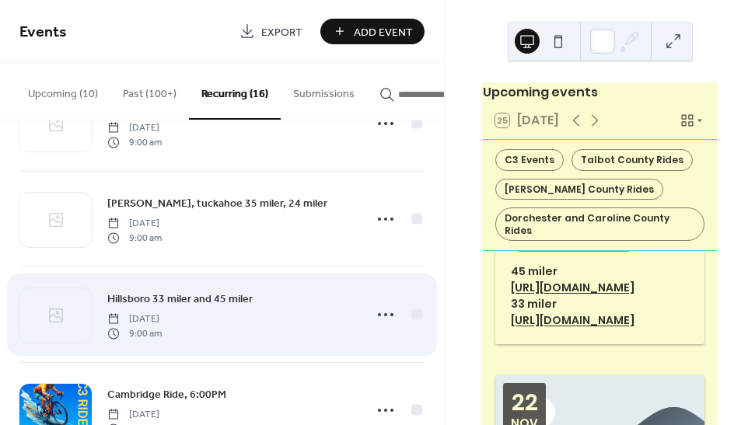
click at [217, 298] on span "Hillsboro 33 miler and 45 miler" at bounding box center [179, 299] width 145 height 16
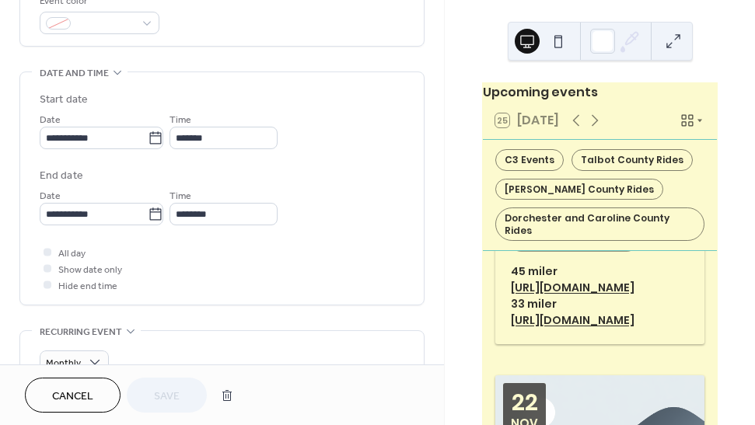
scroll to position [436, 0]
click at [46, 287] on div at bounding box center [48, 283] width 8 height 8
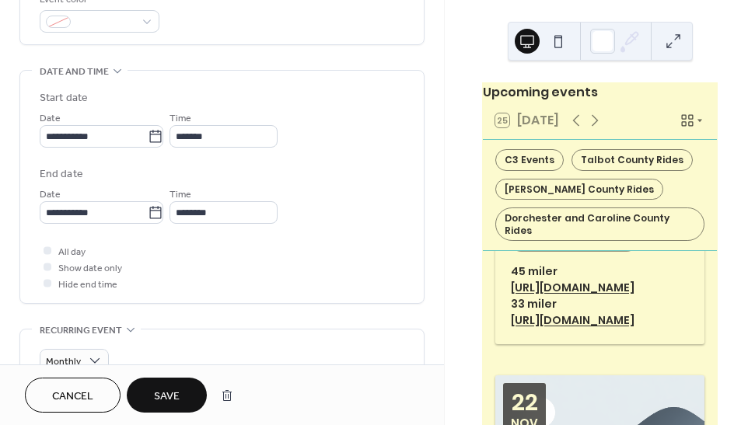
click at [176, 384] on button "Save" at bounding box center [167, 395] width 80 height 35
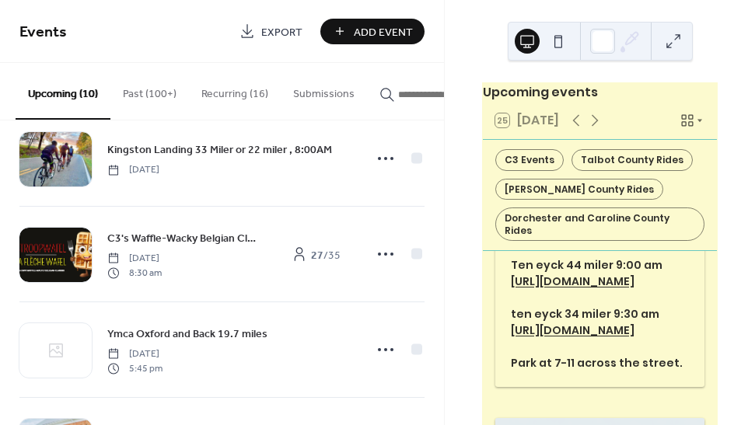
scroll to position [125, 0]
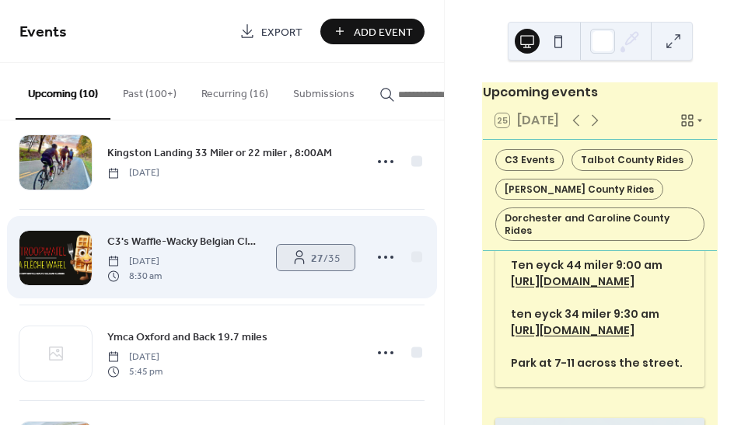
click at [317, 258] on span "27 / 35" at bounding box center [326, 258] width 30 height 16
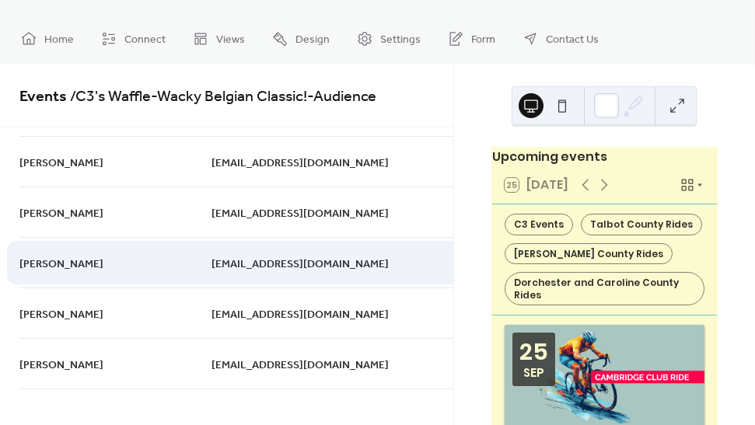
scroll to position [444, 0]
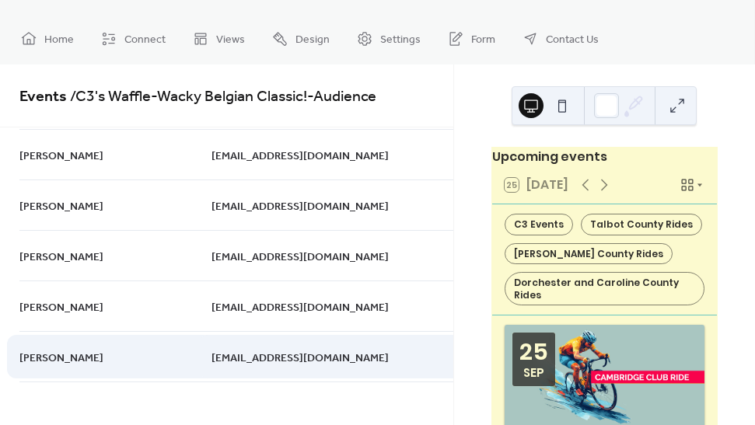
click at [745, 355] on icon at bounding box center [757, 356] width 25 height 25
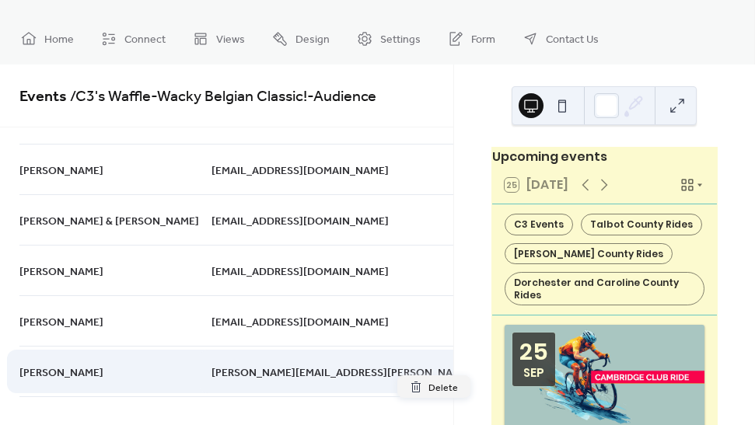
scroll to position [636, 0]
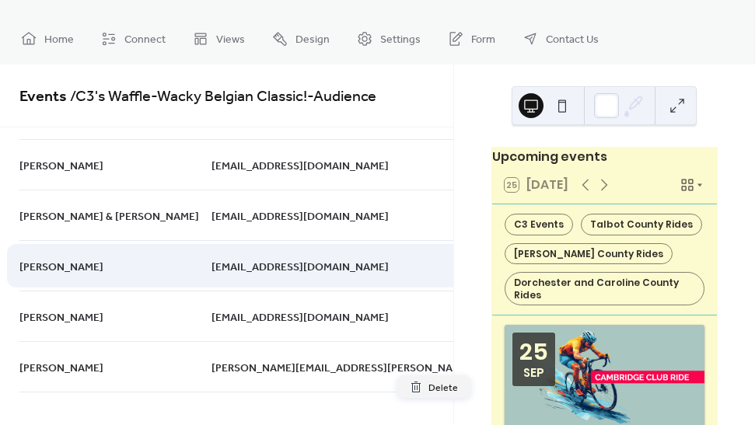
click at [654, 268] on div "[DATE]" at bounding box center [691, 265] width 75 height 51
click at [745, 264] on icon at bounding box center [757, 265] width 25 height 25
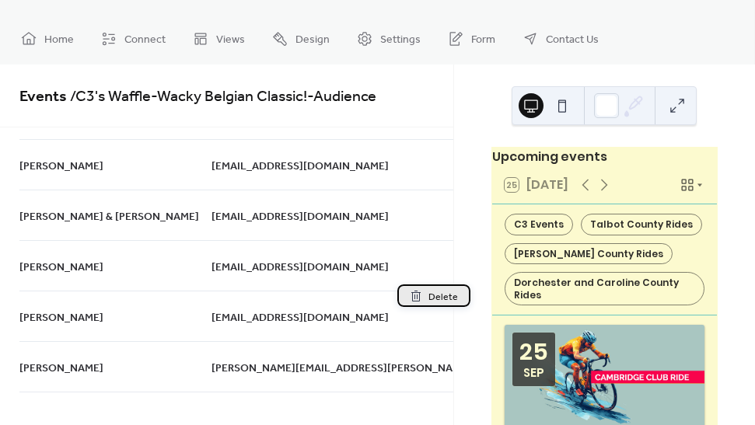
click at [437, 295] on span "Delete" at bounding box center [443, 297] width 30 height 16
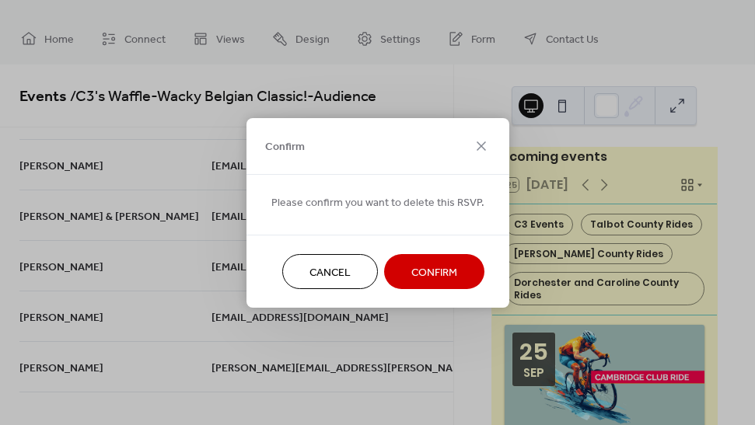
click at [427, 276] on span "Confirm" at bounding box center [434, 272] width 46 height 16
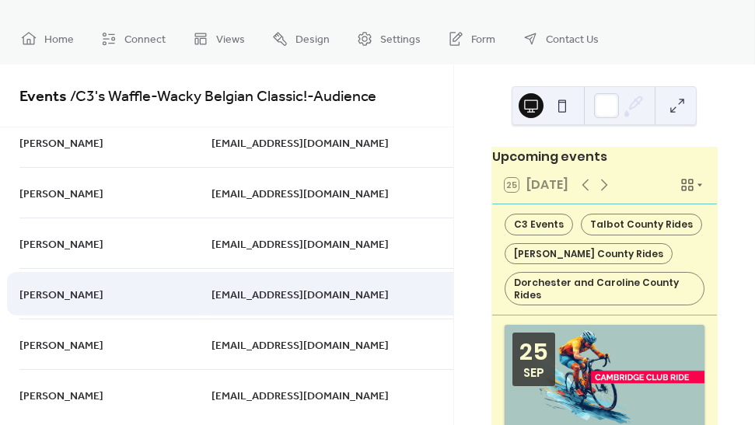
scroll to position [912, 0]
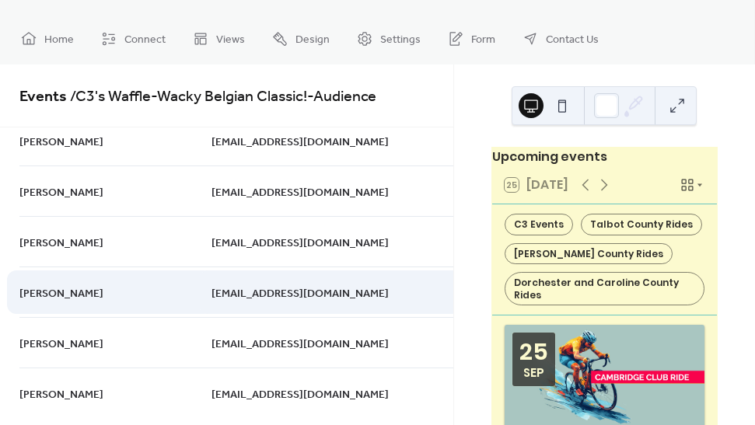
click at [745, 291] on icon at bounding box center [757, 292] width 25 height 25
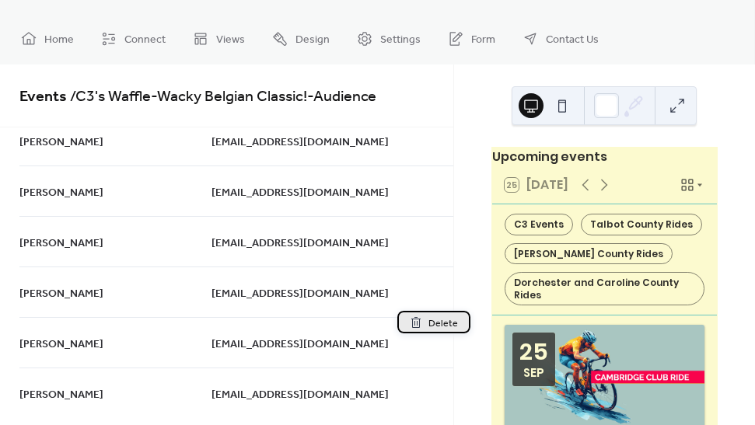
click at [441, 323] on span "Delete" at bounding box center [443, 323] width 30 height 16
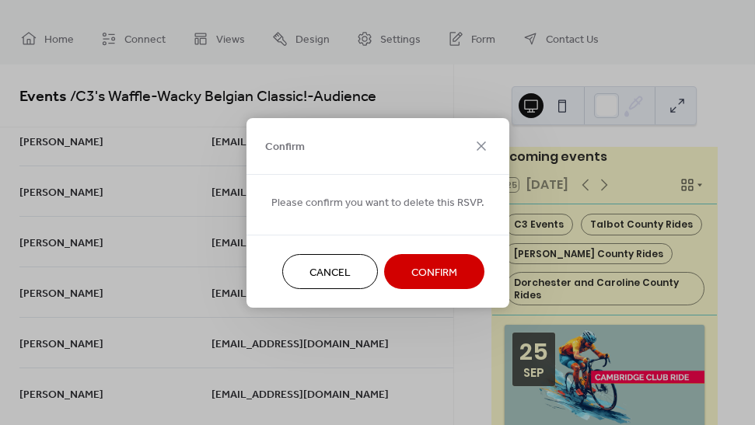
click at [430, 274] on span "Confirm" at bounding box center [434, 272] width 46 height 16
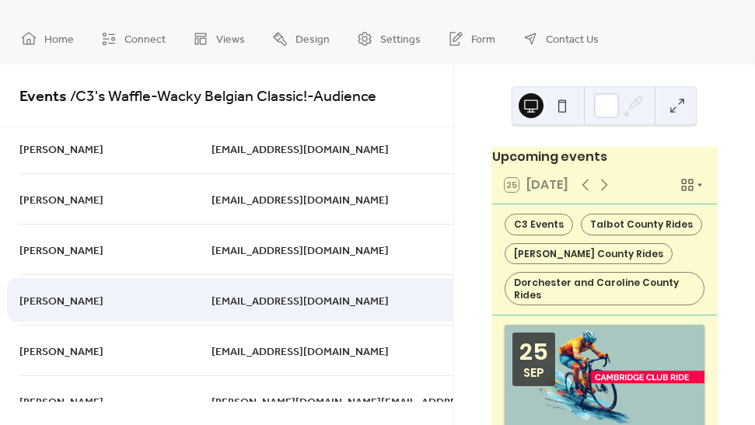
scroll to position [947, 0]
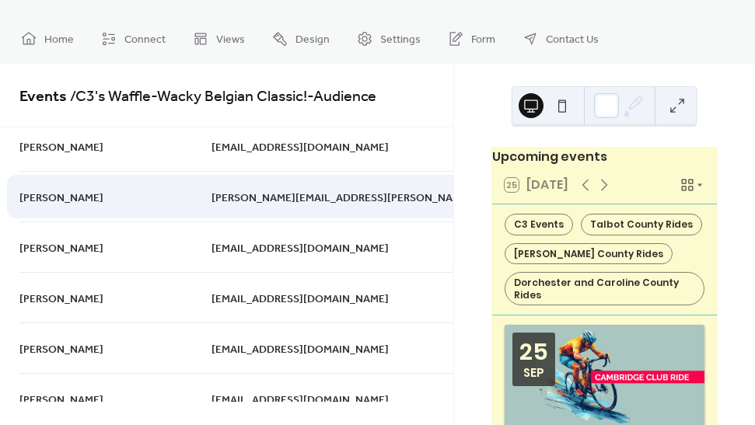
click at [267, 209] on div "[PERSON_NAME][EMAIL_ADDRESS][PERSON_NAME][DOMAIN_NAME]" at bounding box center [432, 196] width 443 height 51
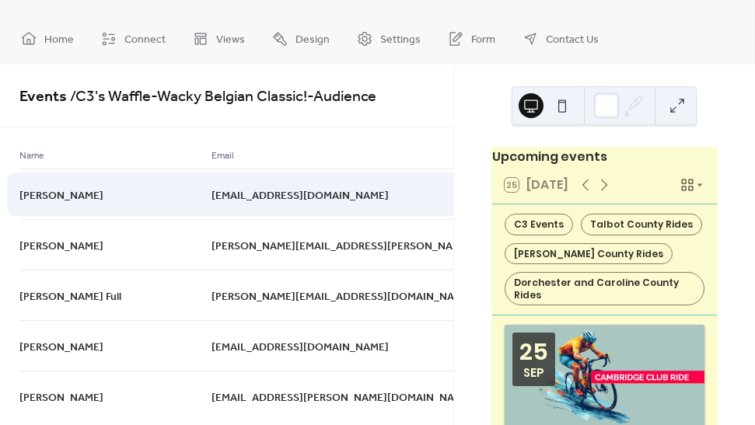
scroll to position [0, 0]
